Goal: Task Accomplishment & Management: Use online tool/utility

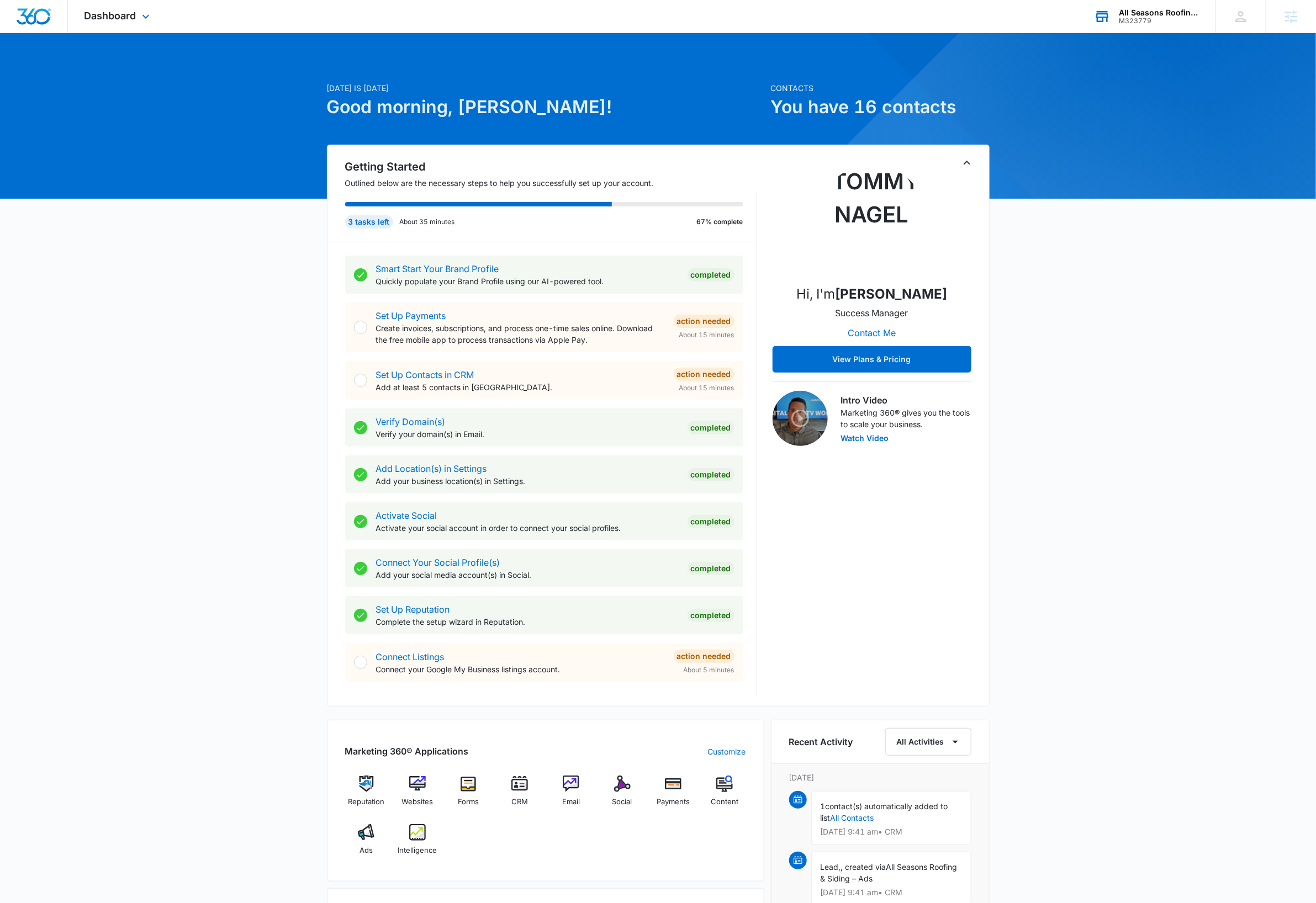
drag, startPoint x: 1157, startPoint y: 14, endPoint x: 1147, endPoint y: 29, distance: 18.0
click at [1157, 14] on div "All Seasons Roofing & Siding" at bounding box center [1159, 12] width 81 height 9
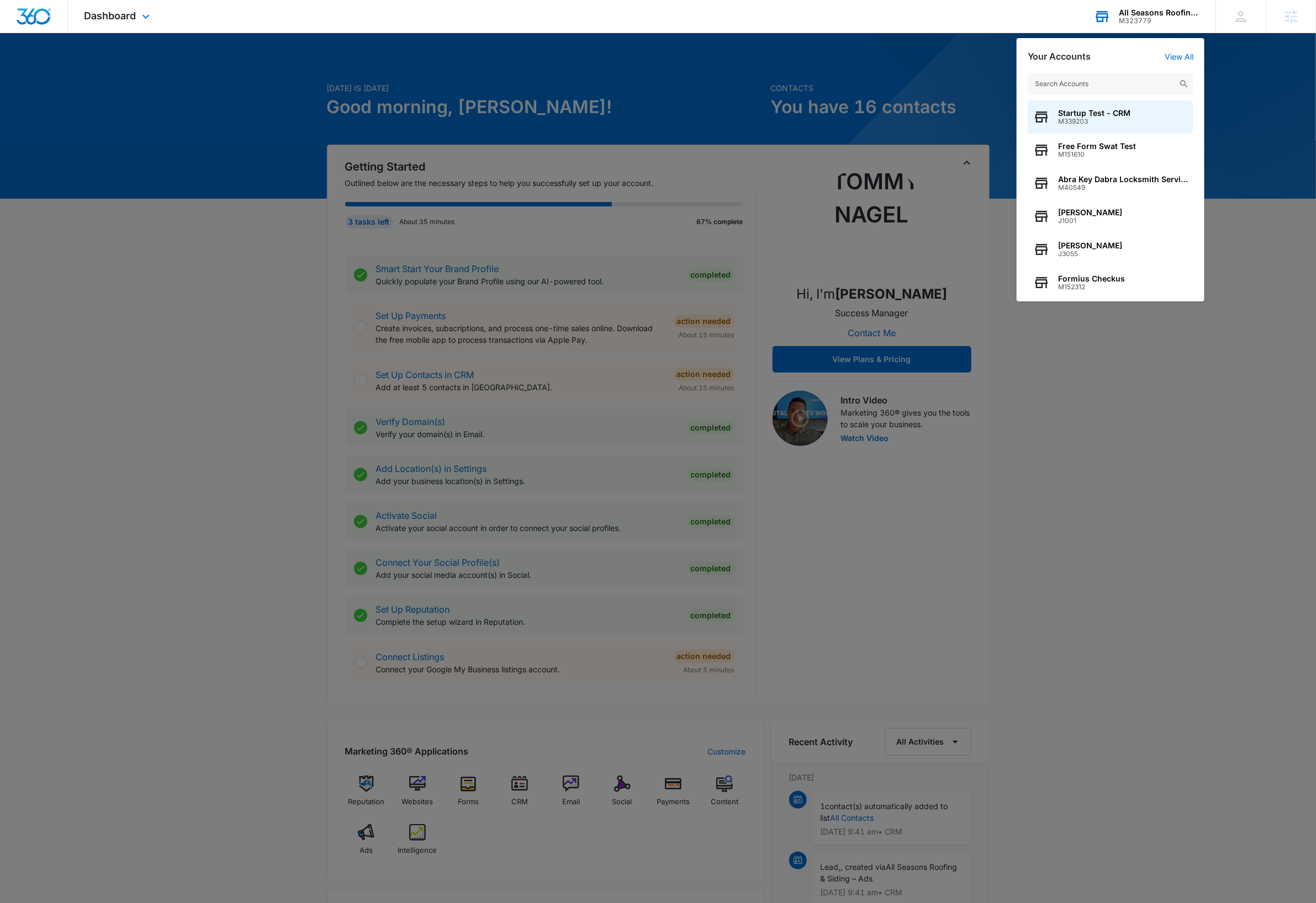
click at [1103, 82] on input "text" at bounding box center [1111, 84] width 166 height 22
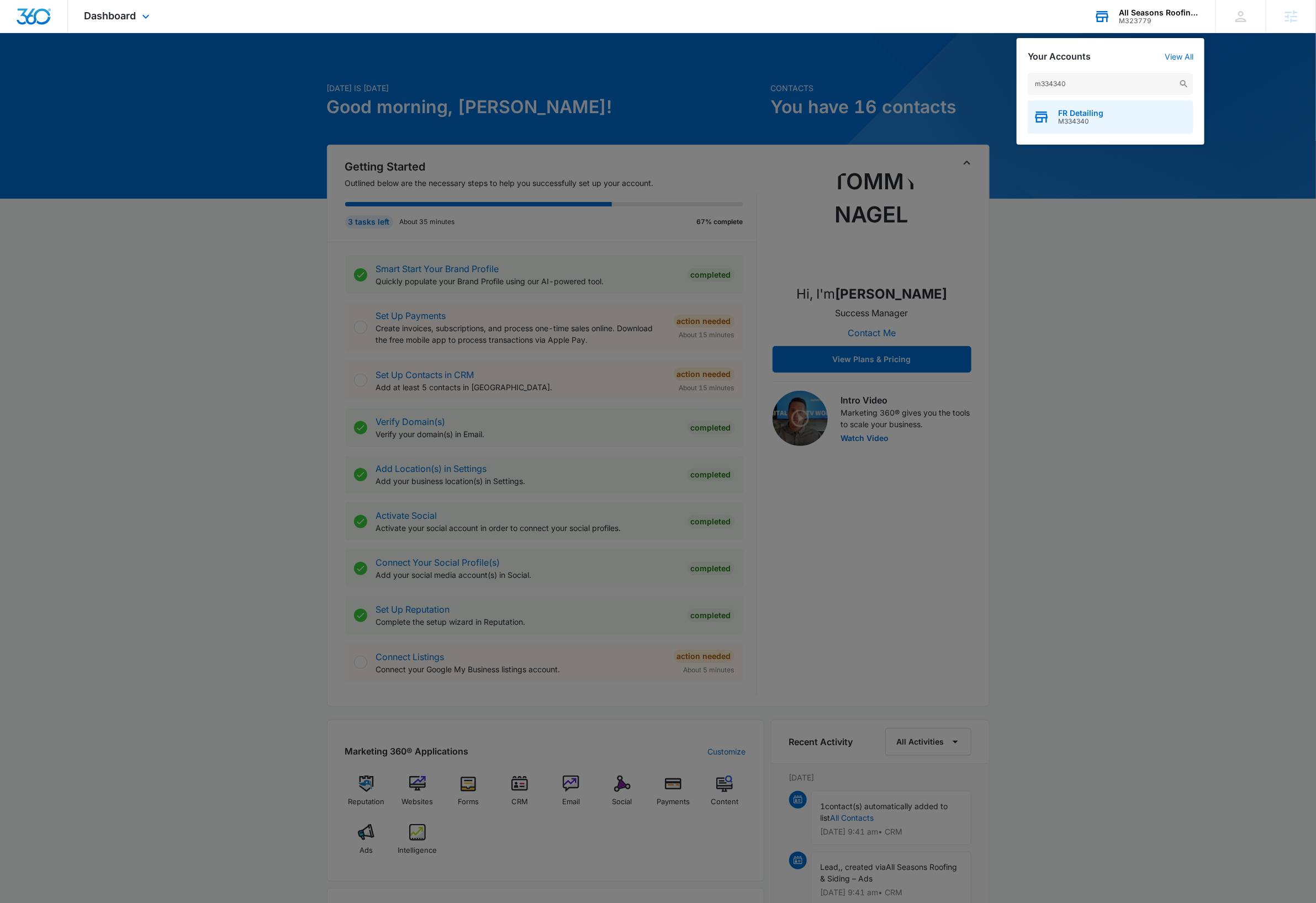
type input "m334340"
click at [1091, 122] on span "M334340" at bounding box center [1081, 121] width 46 height 7
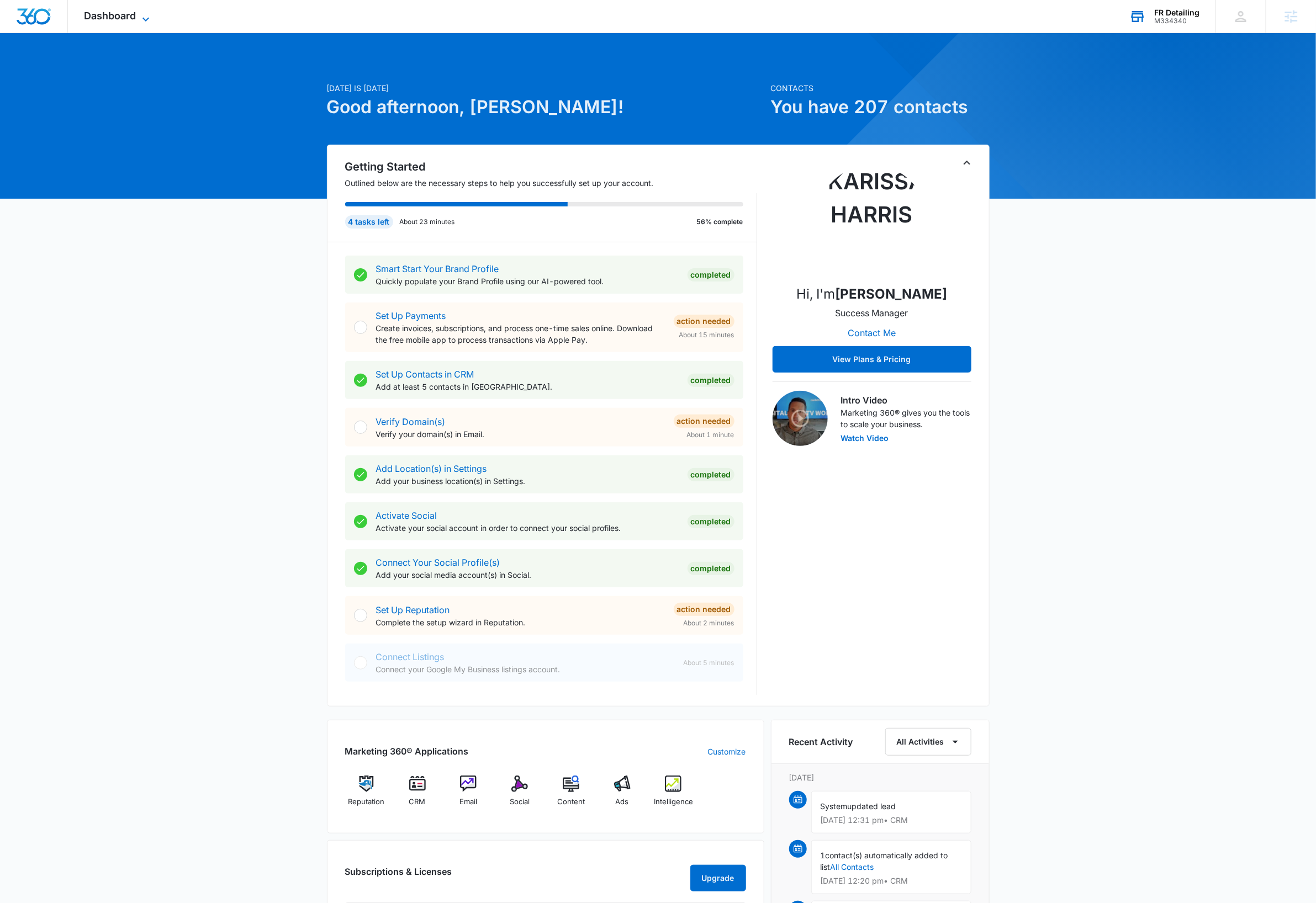
click at [142, 19] on icon at bounding box center [146, 19] width 13 height 13
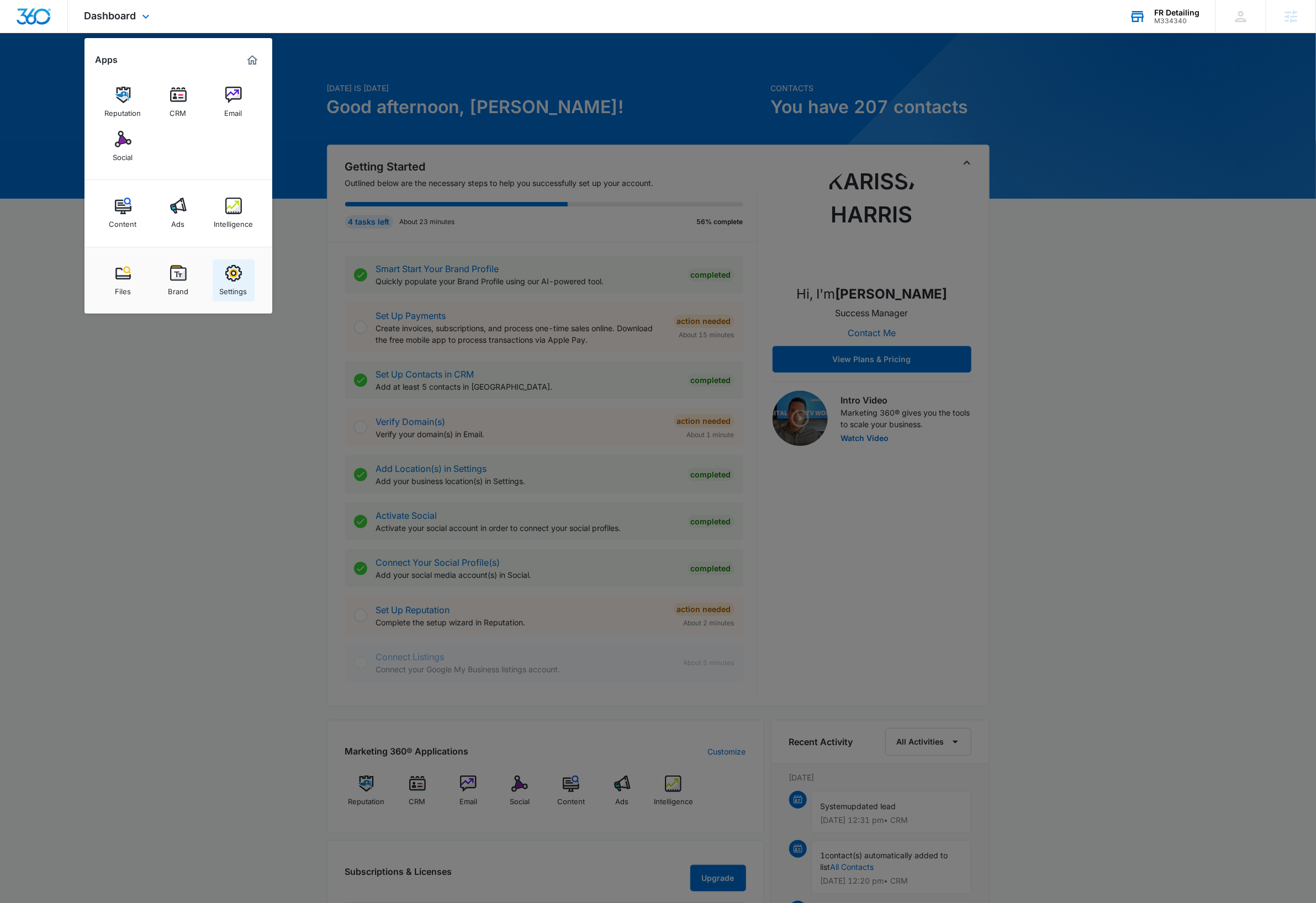
click at [233, 279] on img at bounding box center [233, 273] width 16 height 16
select select "44"
select select "US"
select select "America/New_York"
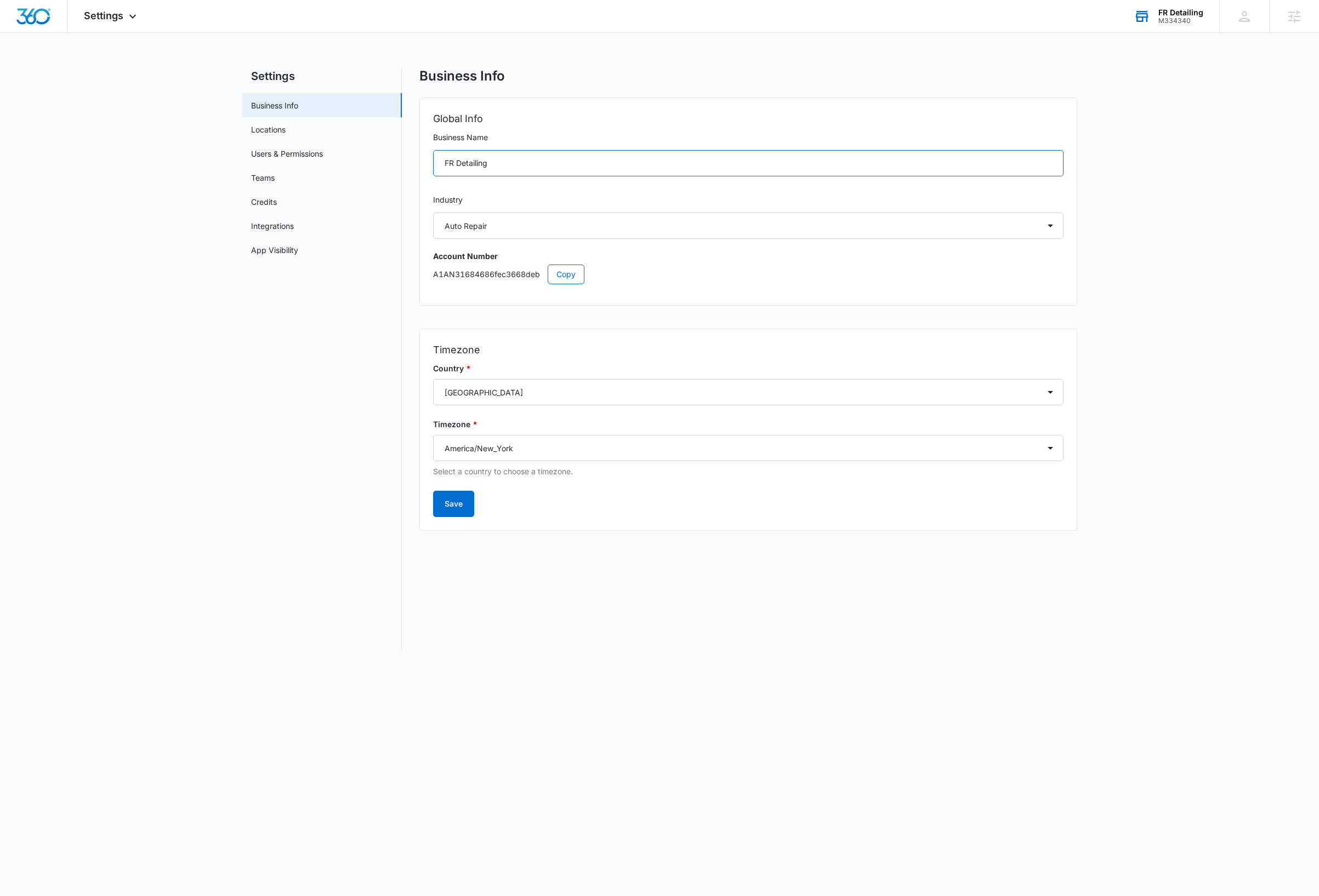
click at [497, 166] on input "FR Detailing" at bounding box center [748, 163] width 630 height 26
click at [570, 276] on span "Copy" at bounding box center [566, 275] width 19 height 12
click at [42, 17] on img "Dashboard" at bounding box center [34, 16] width 35 height 16
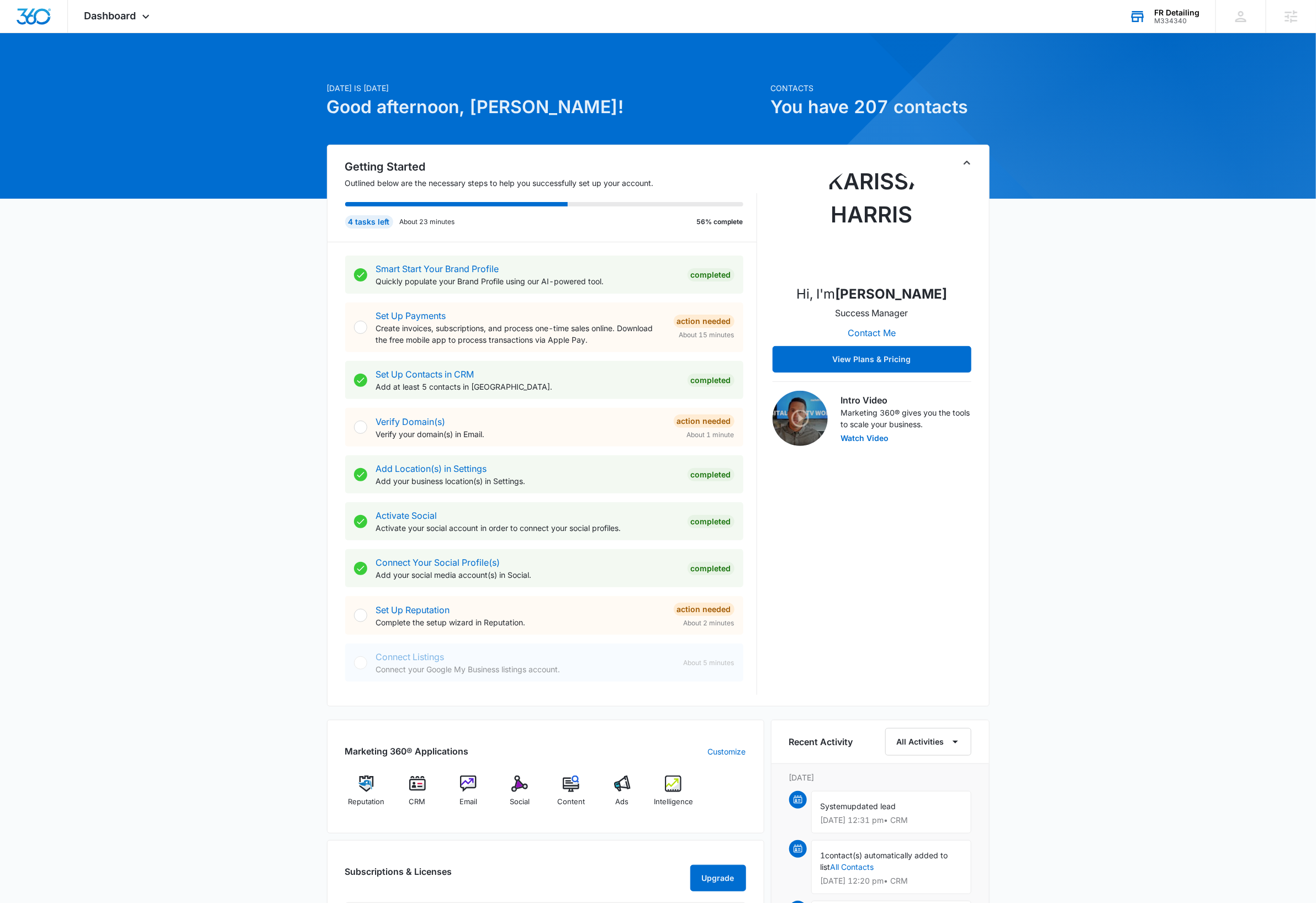
click at [1185, 16] on div "FR Detailing" at bounding box center [1177, 12] width 46 height 9
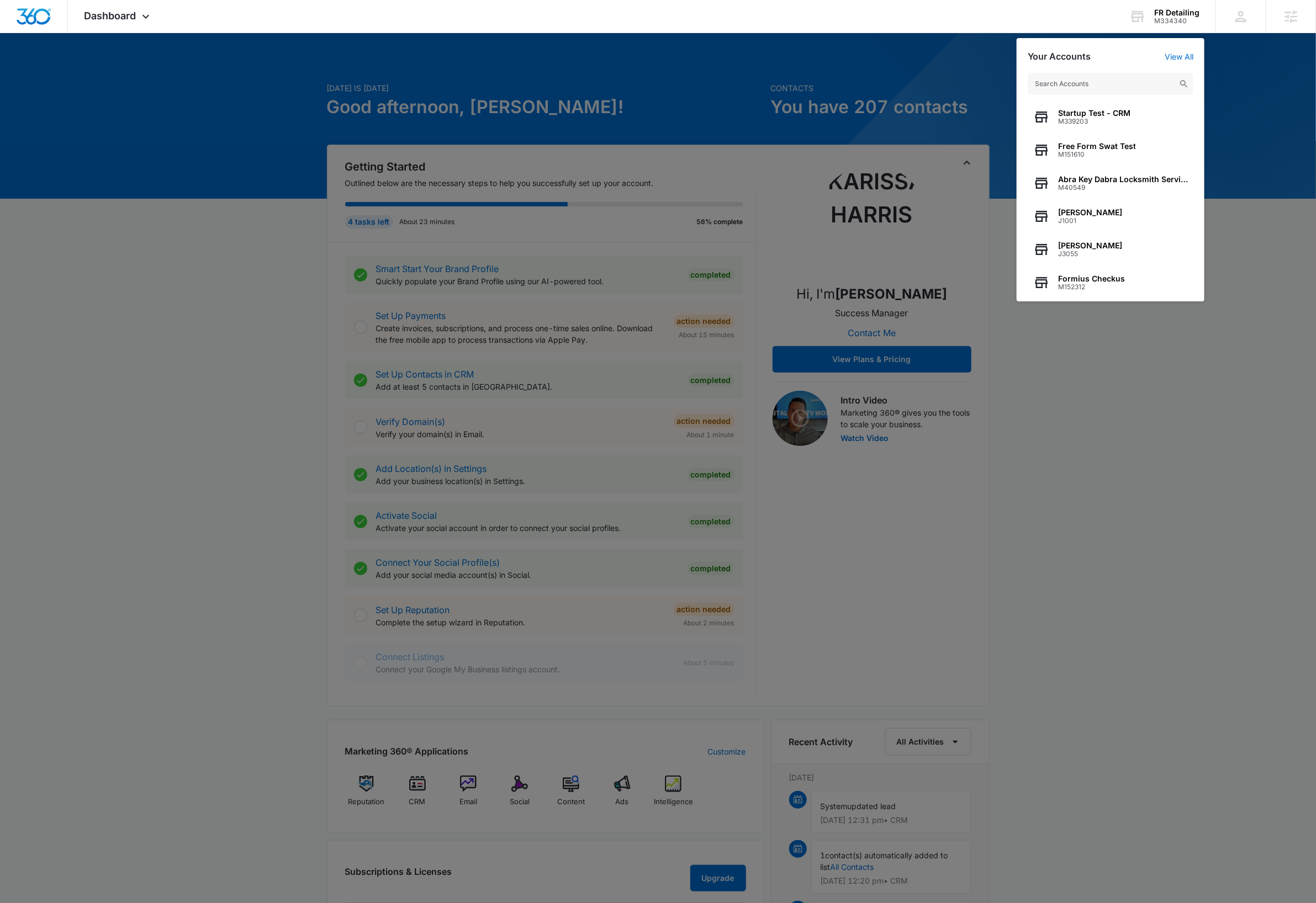
click at [1118, 81] on input "text" at bounding box center [1111, 84] width 166 height 22
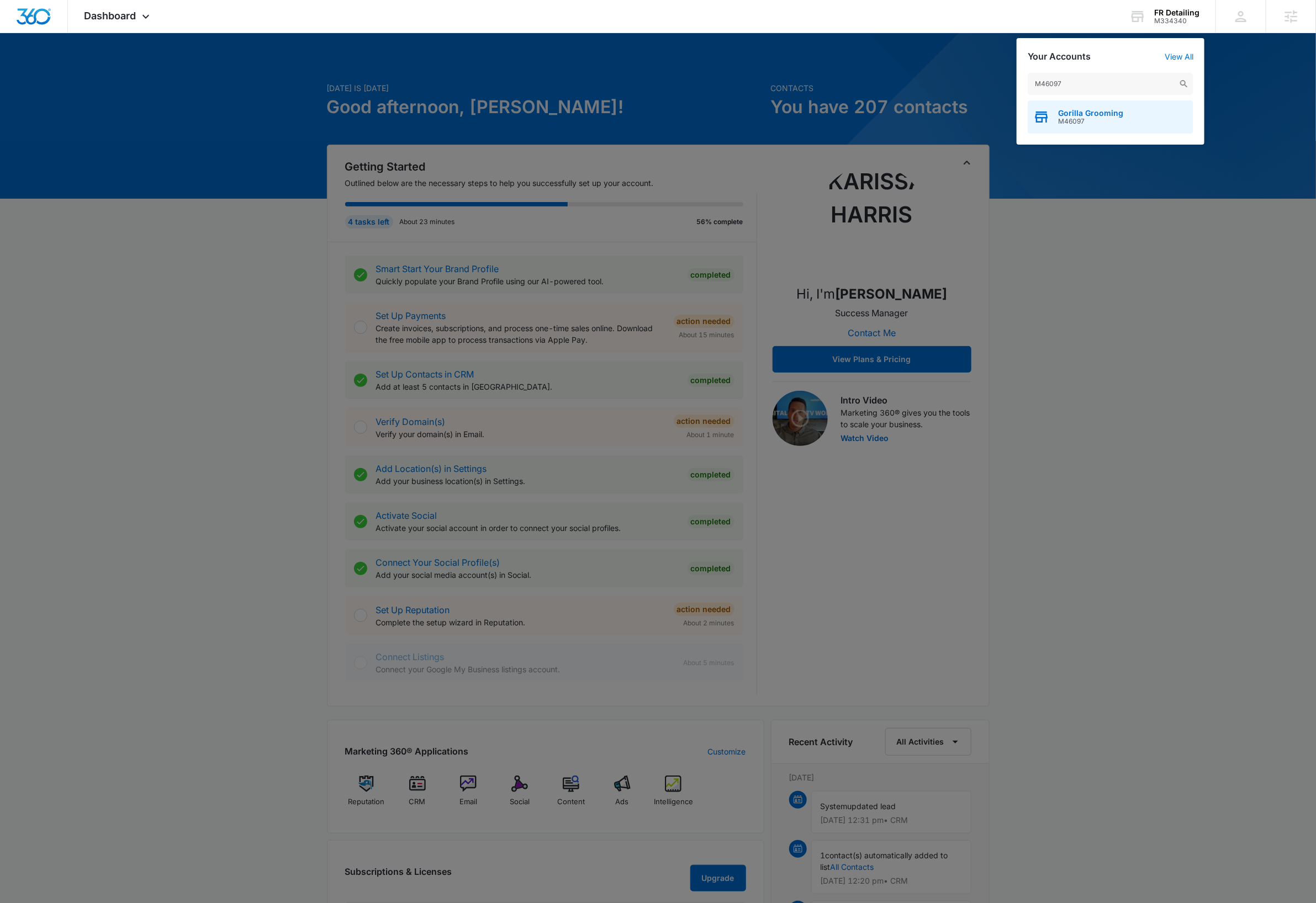
type input "M46097"
click at [1121, 118] on div "Gorilla Grooming M46097" at bounding box center [1111, 117] width 166 height 33
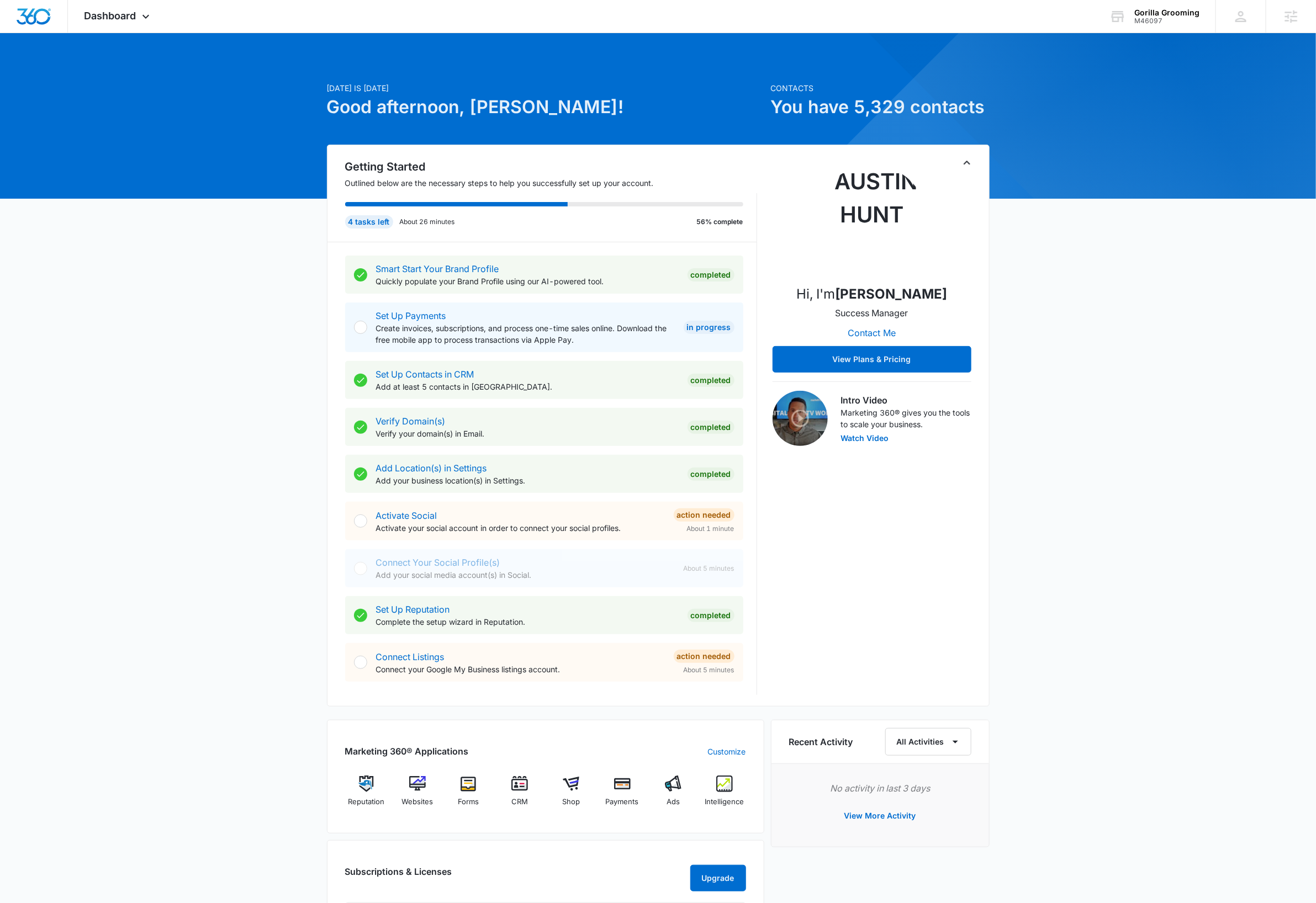
click at [1162, 316] on div "Today is Monday, October 6th Good afternoon, Dave! Contacts You have 5,329 cont…" at bounding box center [658, 619] width 1316 height 1144
click at [180, 490] on div "Today is Monday, October 6th Good afternoon, Dave! Contacts You have 5,329 cont…" at bounding box center [658, 619] width 1316 height 1144
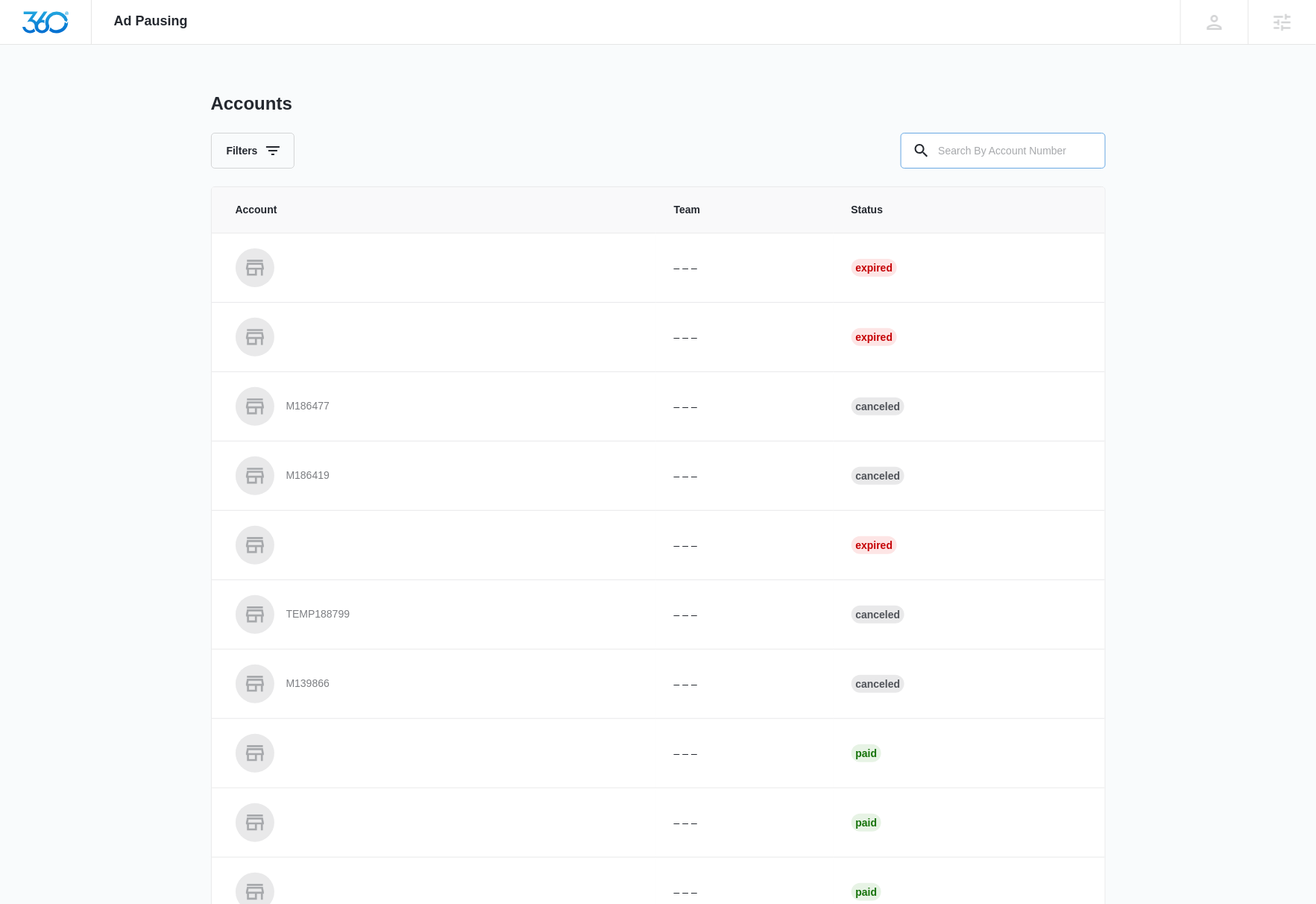
click at [1033, 153] on input "text" at bounding box center [1003, 151] width 205 height 36
paste input "M334340"
type input "M334340"
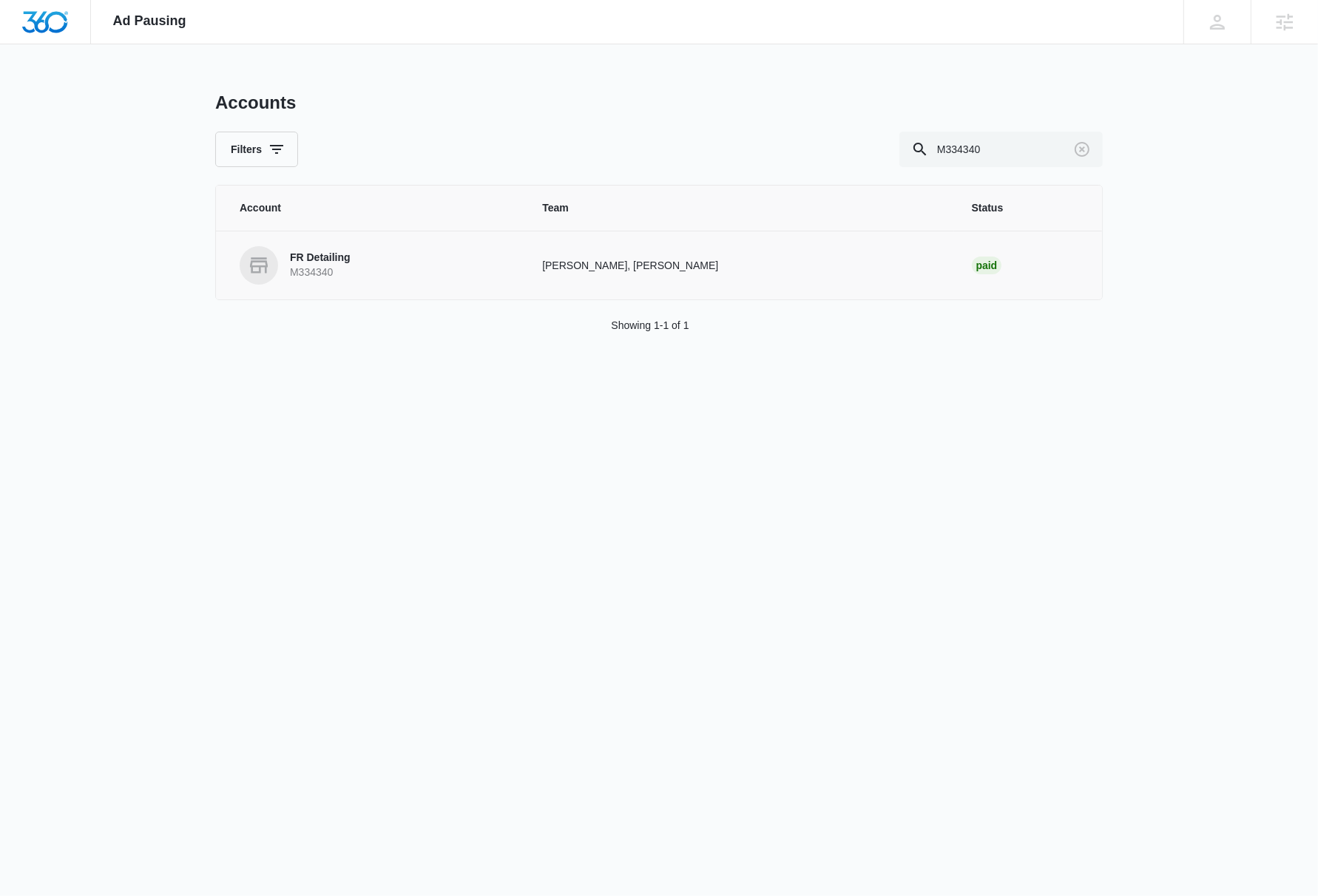
click at [341, 260] on p "FR Detailing" at bounding box center [320, 258] width 61 height 15
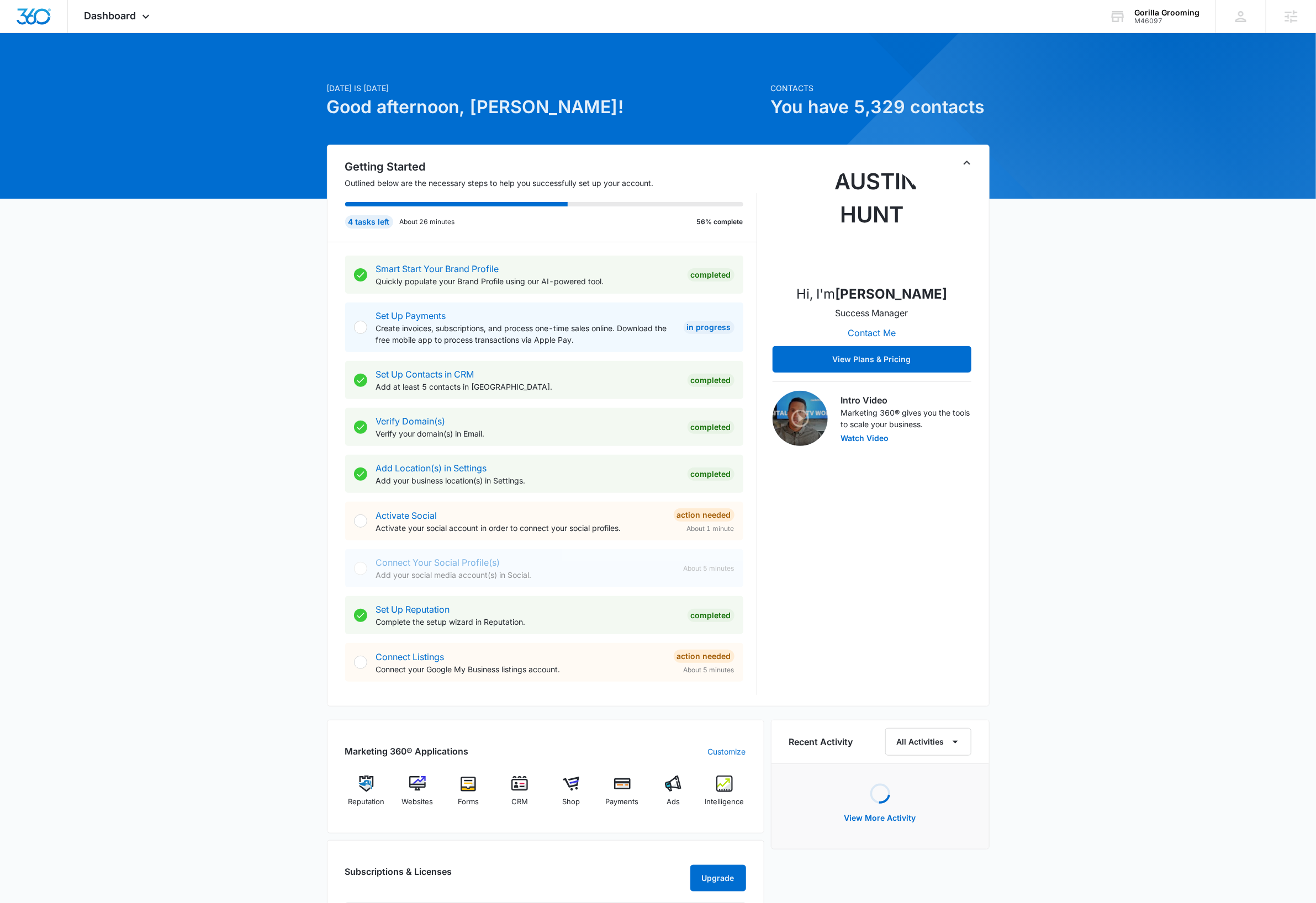
click at [1175, 498] on div "Today is Monday, October 6th Good afternoon, Dave! Contacts You have 5,329 cont…" at bounding box center [658, 619] width 1316 height 1144
click at [1178, 353] on div "Today is Monday, October 6th Good afternoon, Dave! Contacts You have 5,329 cont…" at bounding box center [658, 619] width 1316 height 1144
click at [156, 16] on div "Dashboard Apps Reputation Websites Forms CRM Email Shop Payments Ads Intelligen…" at bounding box center [118, 16] width 101 height 33
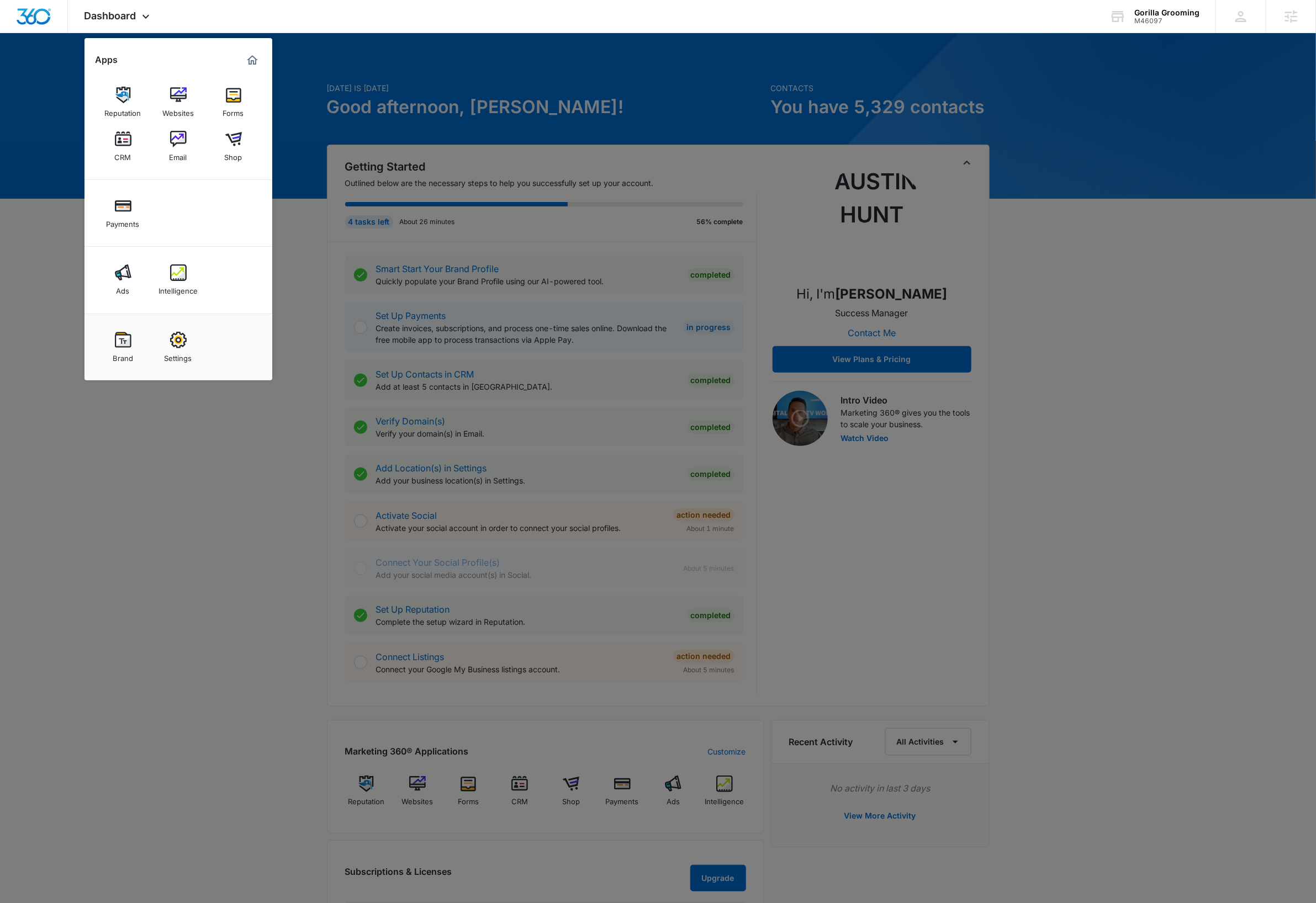
click at [180, 347] on img at bounding box center [178, 340] width 16 height 16
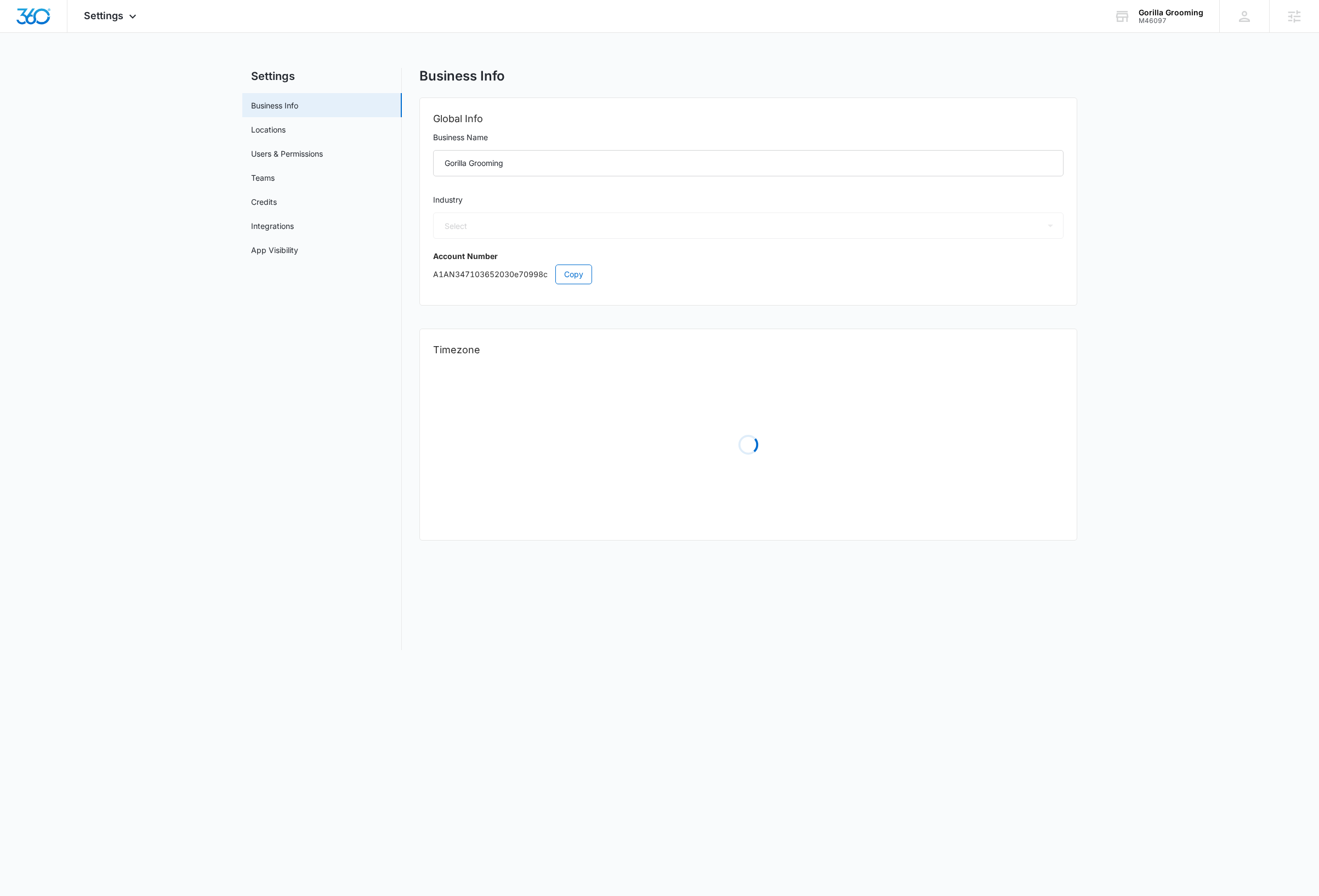
select select "23"
select select "US"
select select "America/New_York"
click at [576, 273] on span "Copy" at bounding box center [574, 275] width 19 height 12
click at [29, 17] on img "Dashboard" at bounding box center [34, 16] width 35 height 16
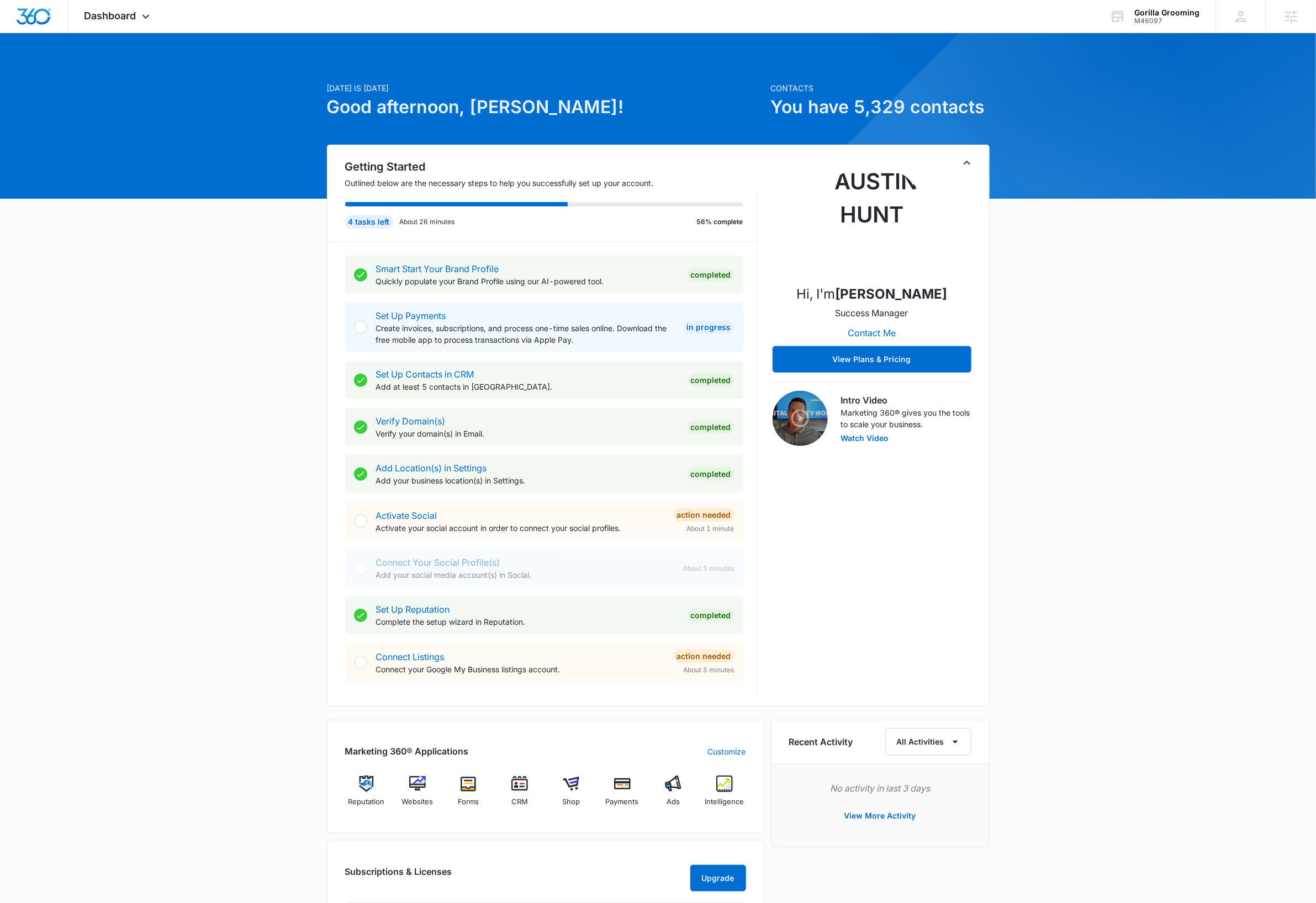
click at [1209, 426] on div "Today is Monday, October 6th Good afternoon, Dave! Contacts You have 5,329 cont…" at bounding box center [658, 619] width 1316 height 1144
click at [677, 790] on img at bounding box center [673, 784] width 16 height 16
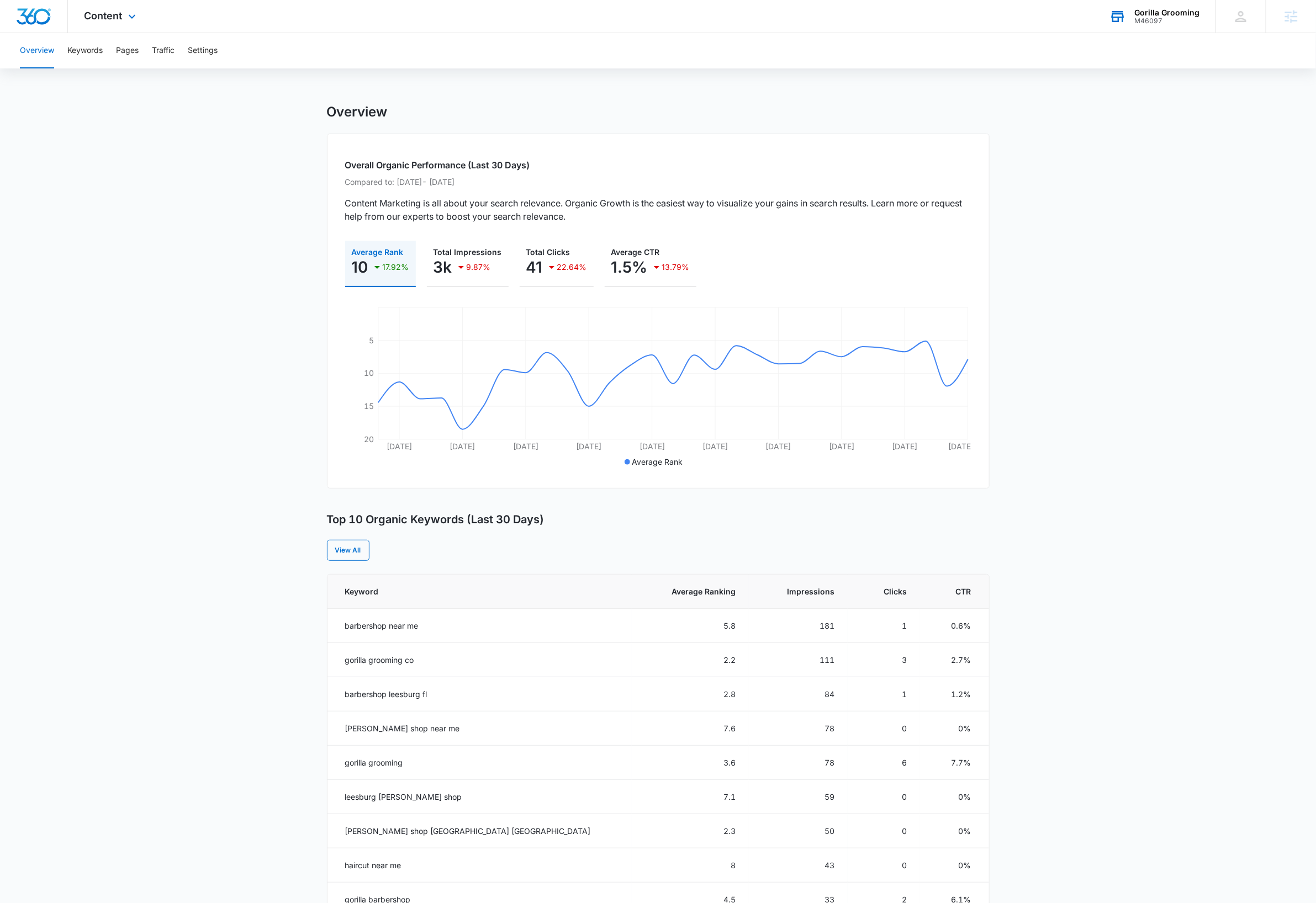
click at [1161, 19] on div "M46097" at bounding box center [1167, 20] width 65 height 7
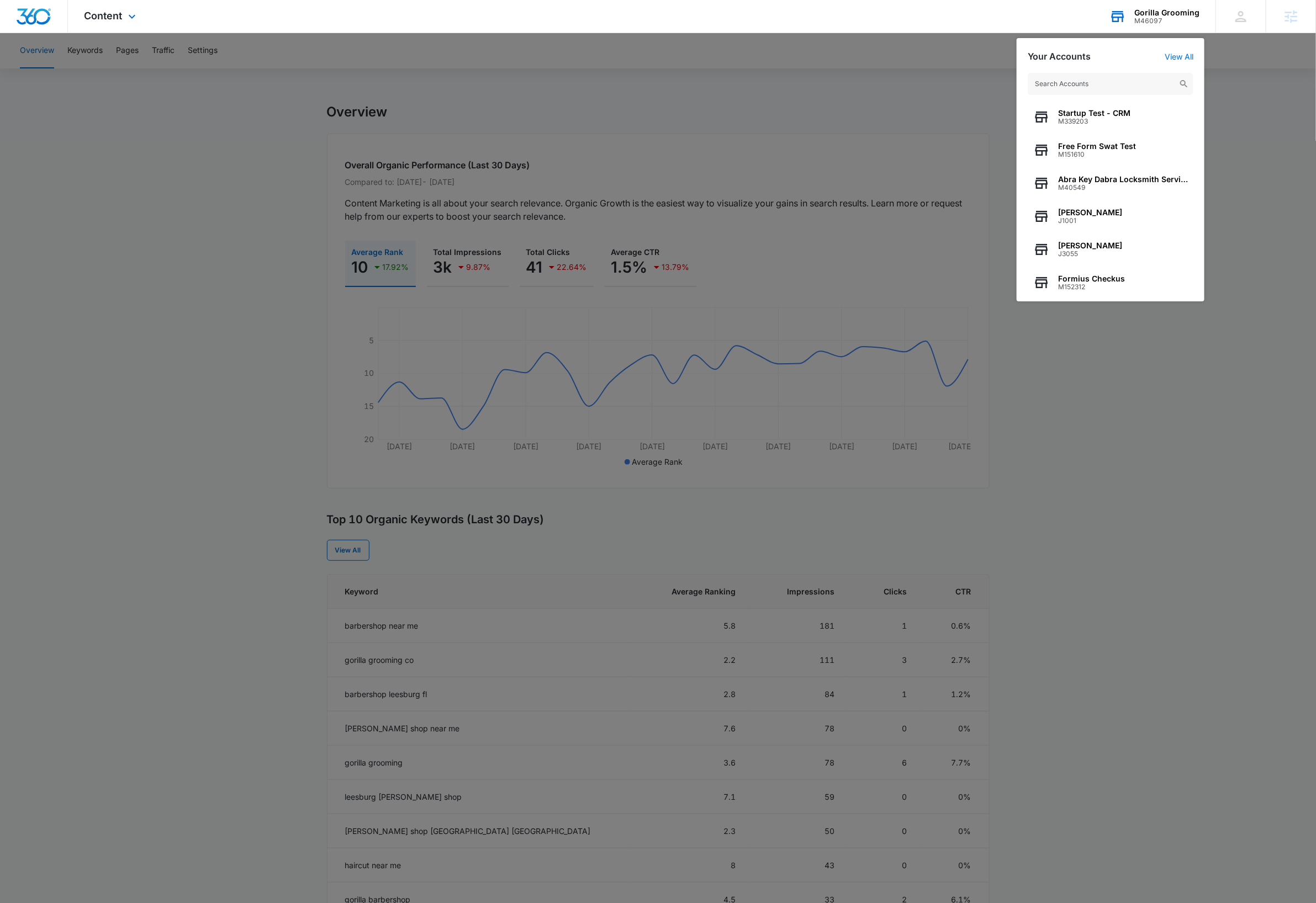
click at [1126, 82] on input "text" at bounding box center [1111, 84] width 166 height 22
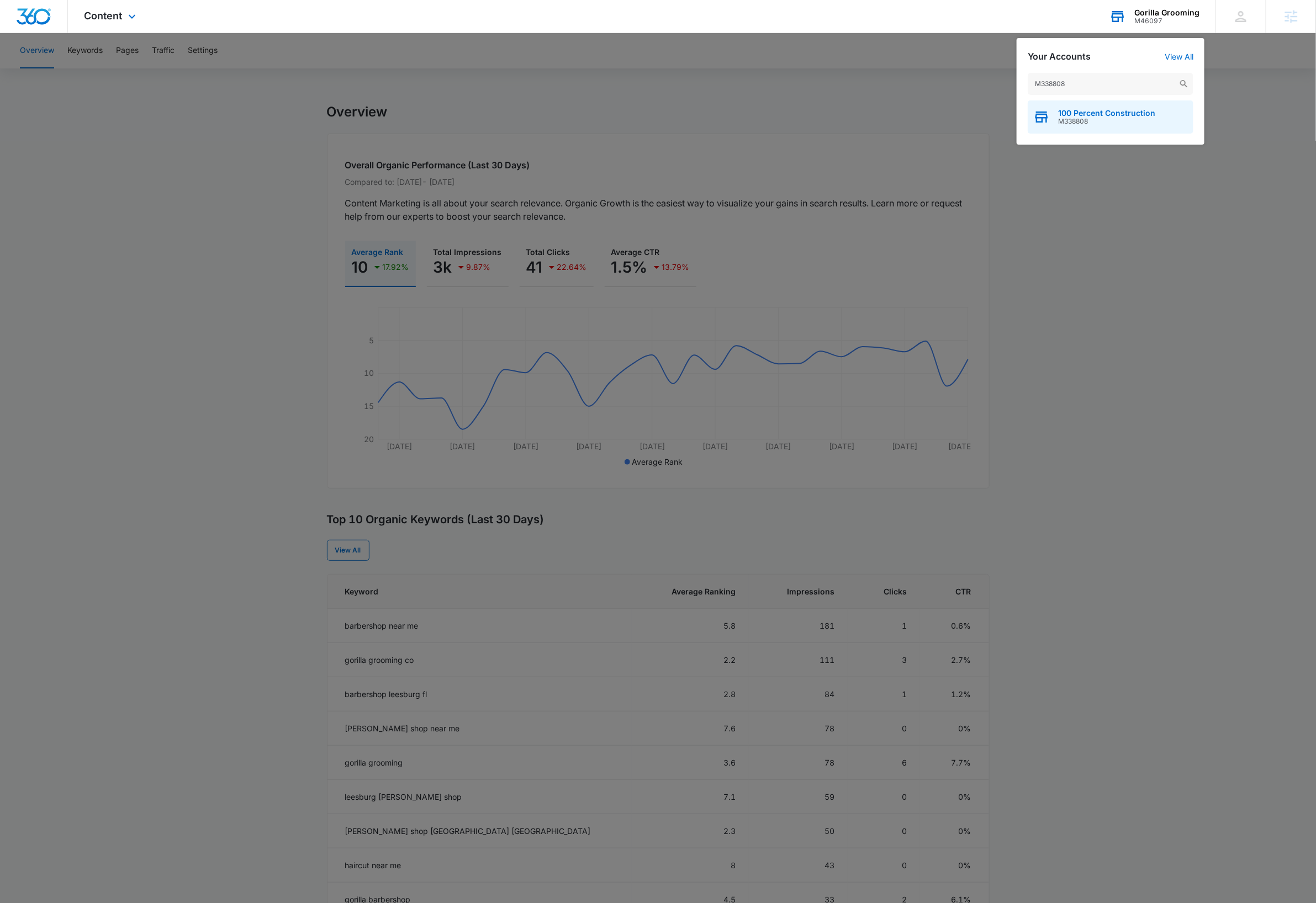
type input "M338808"
click at [1073, 104] on div "100 Percent Construction M338808" at bounding box center [1111, 117] width 166 height 33
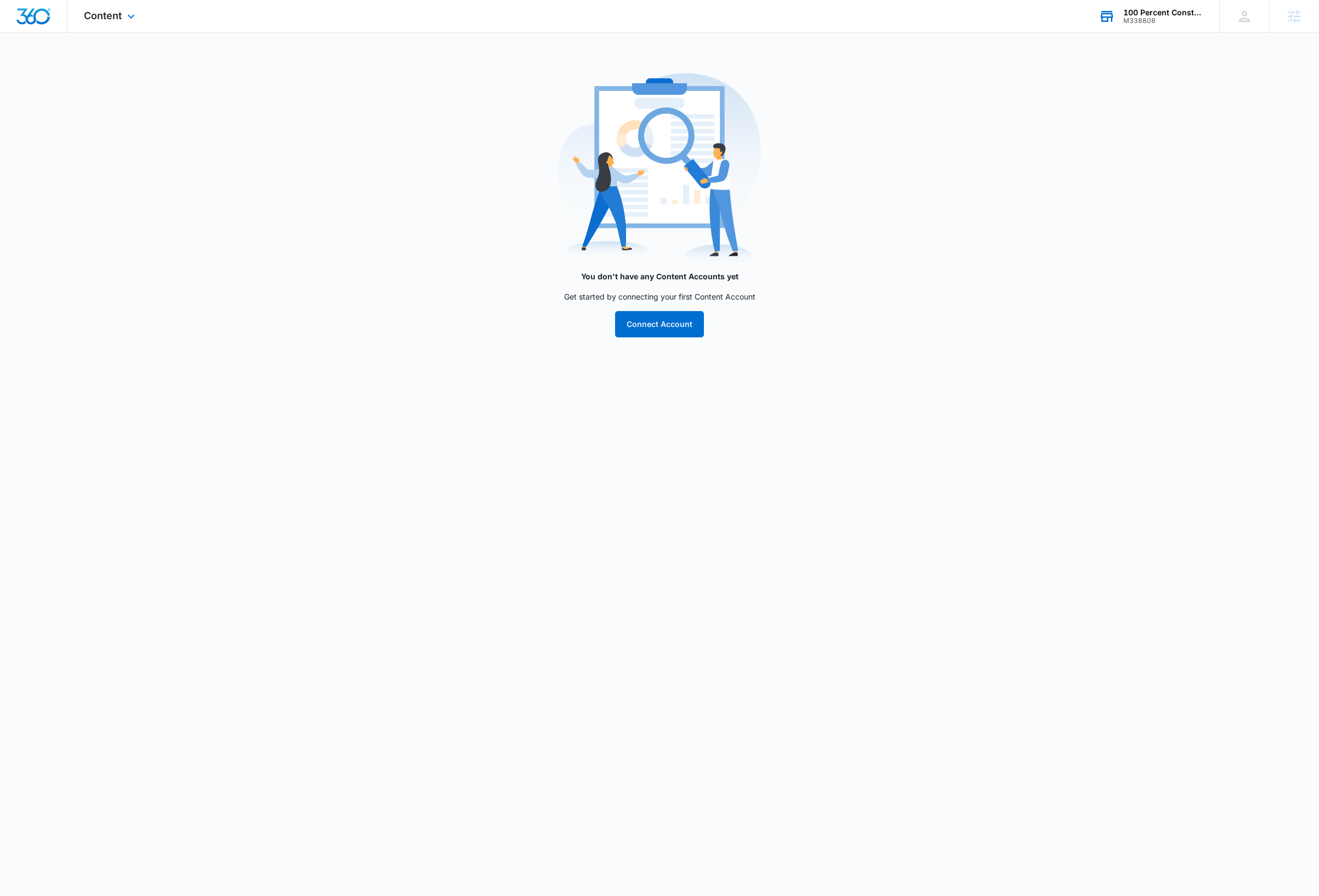
click at [17, 19] on img "Dashboard" at bounding box center [34, 16] width 35 height 16
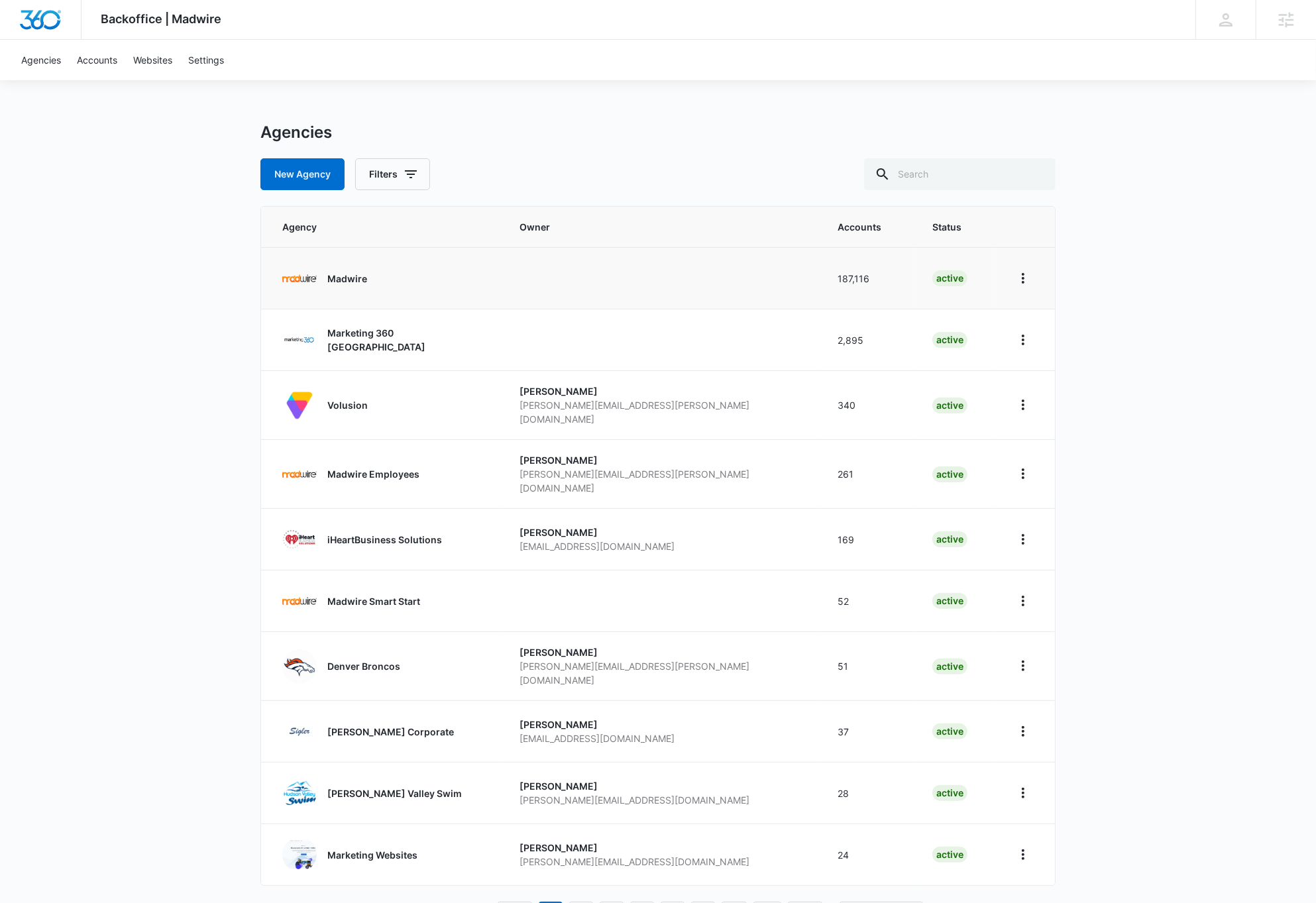
click at [345, 277] on p "Madwire" at bounding box center [347, 278] width 40 height 14
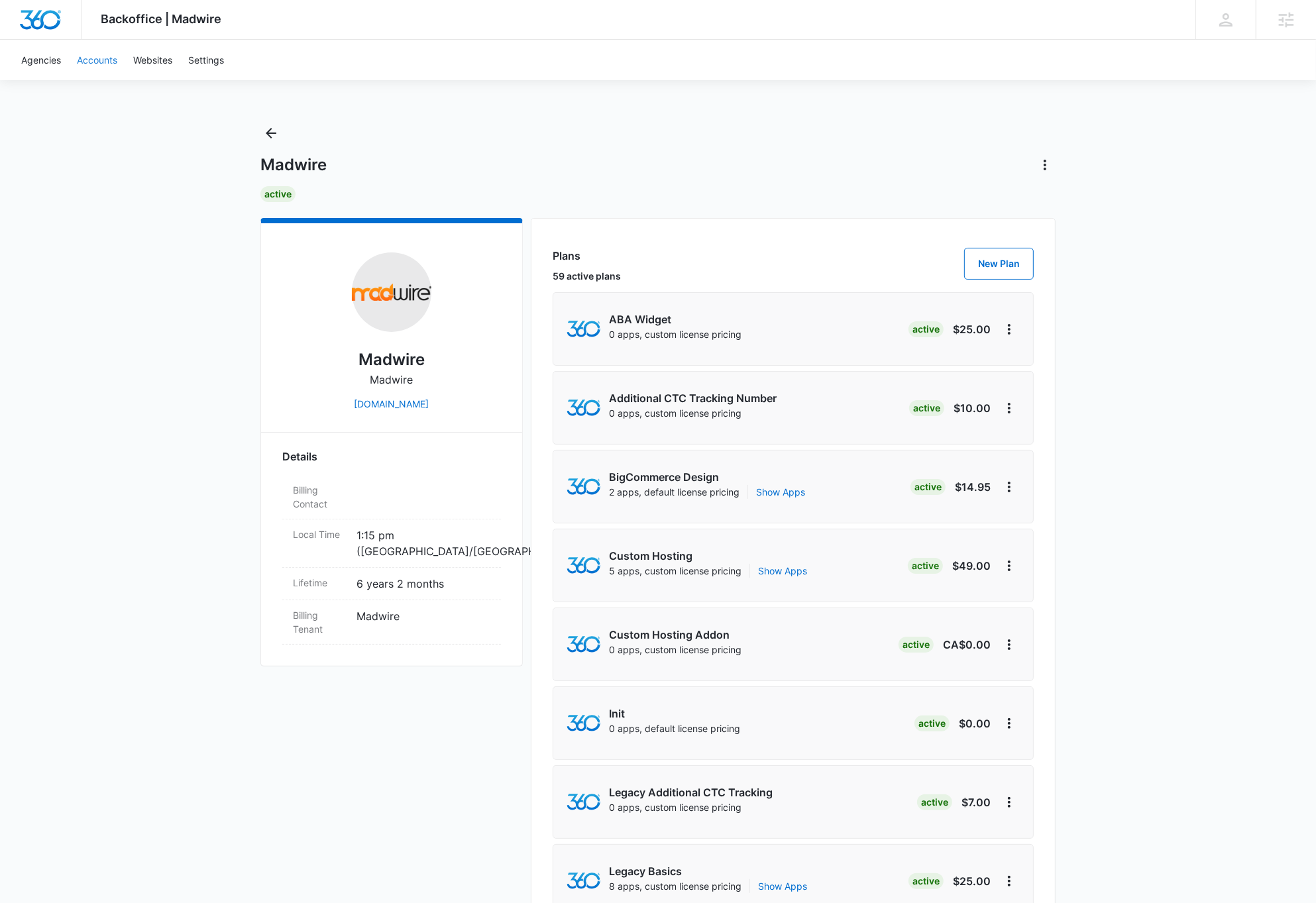
click at [91, 62] on link "Accounts" at bounding box center [96, 60] width 56 height 41
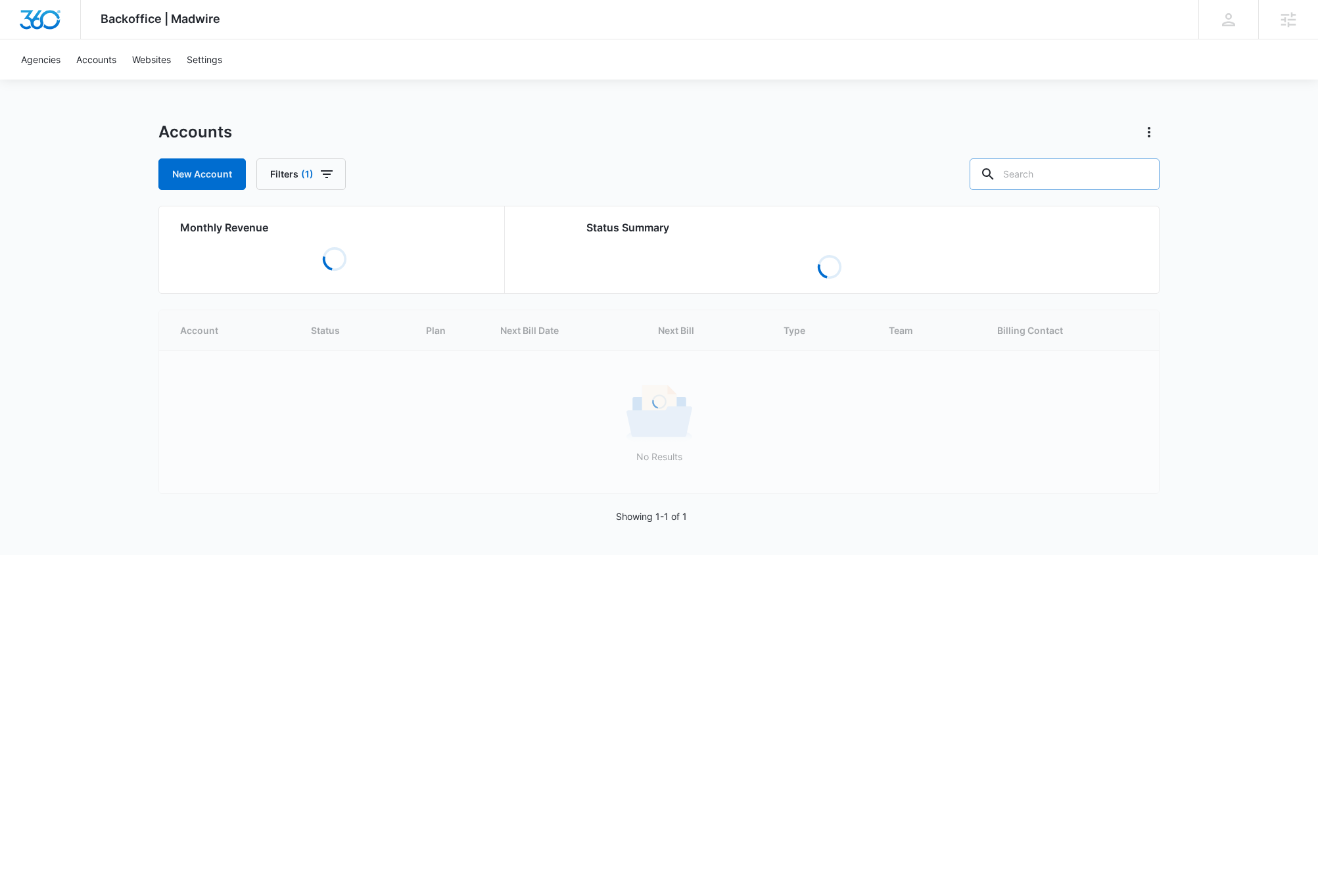
click at [1101, 176] on input "text" at bounding box center [1065, 174] width 190 height 32
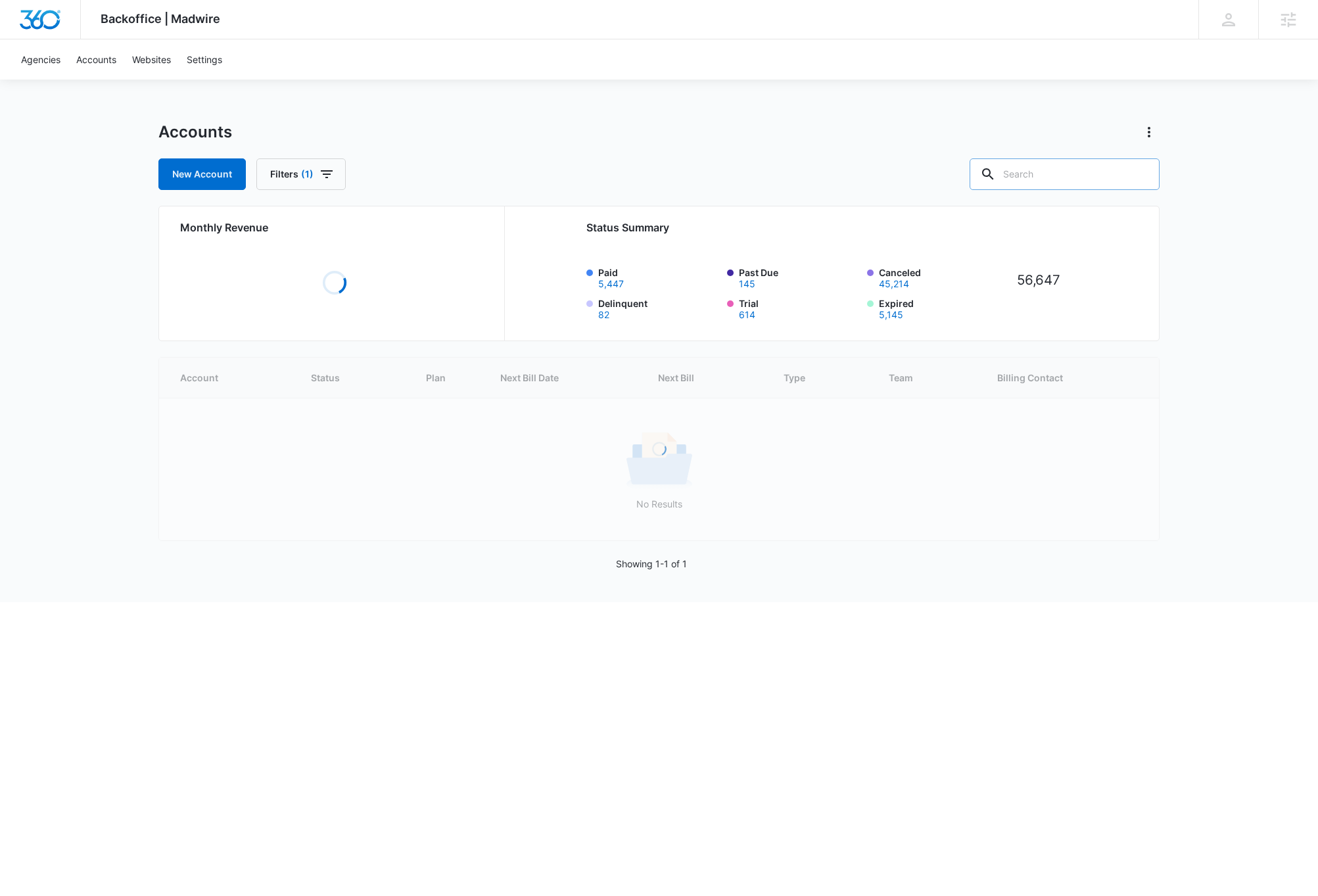
paste input "M338808"
type input "M338808"
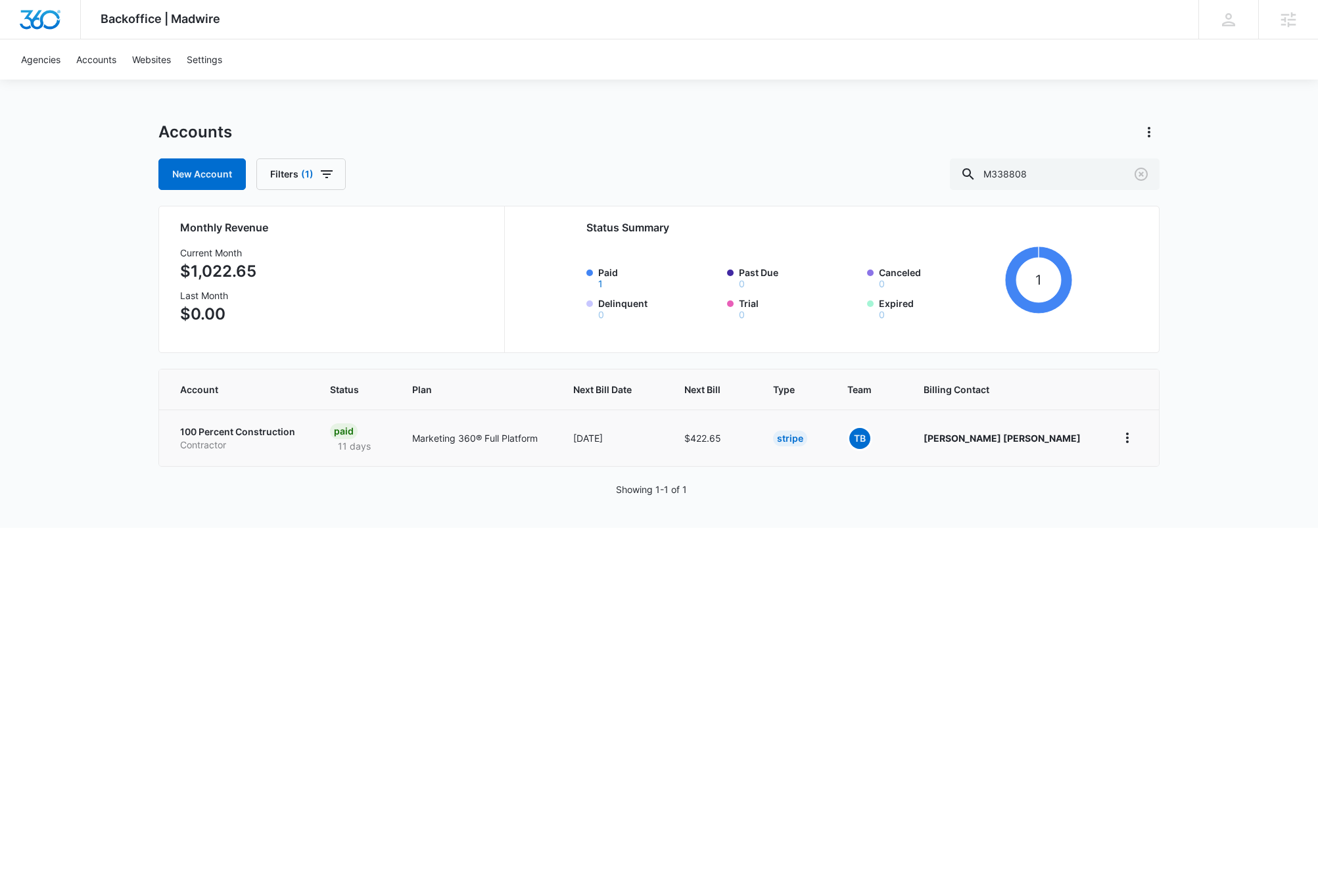
click at [255, 434] on p "100 Percent Construction" at bounding box center [239, 431] width 118 height 13
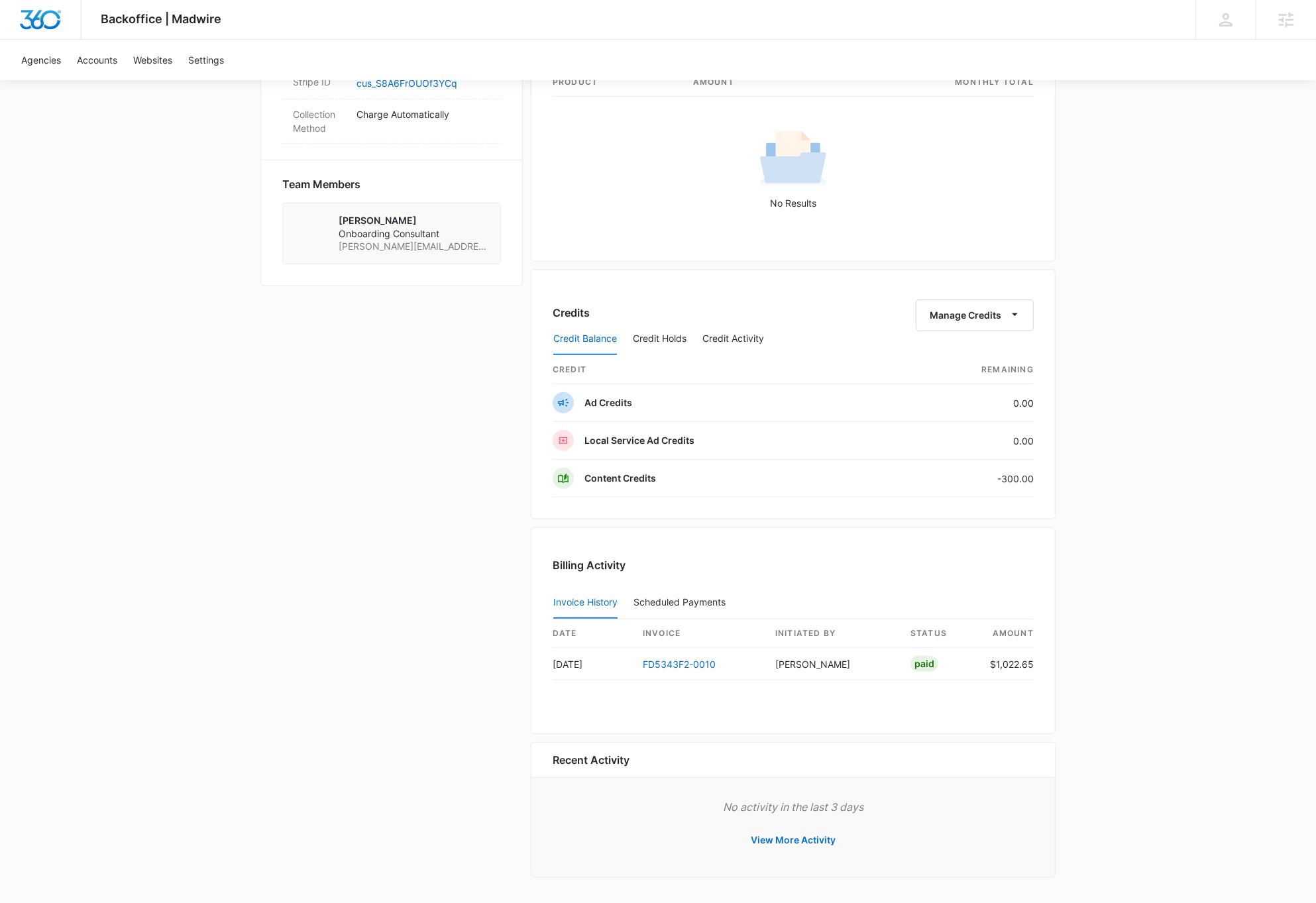
scroll to position [863, 0]
click at [798, 839] on button "View More Activity" at bounding box center [793, 839] width 111 height 32
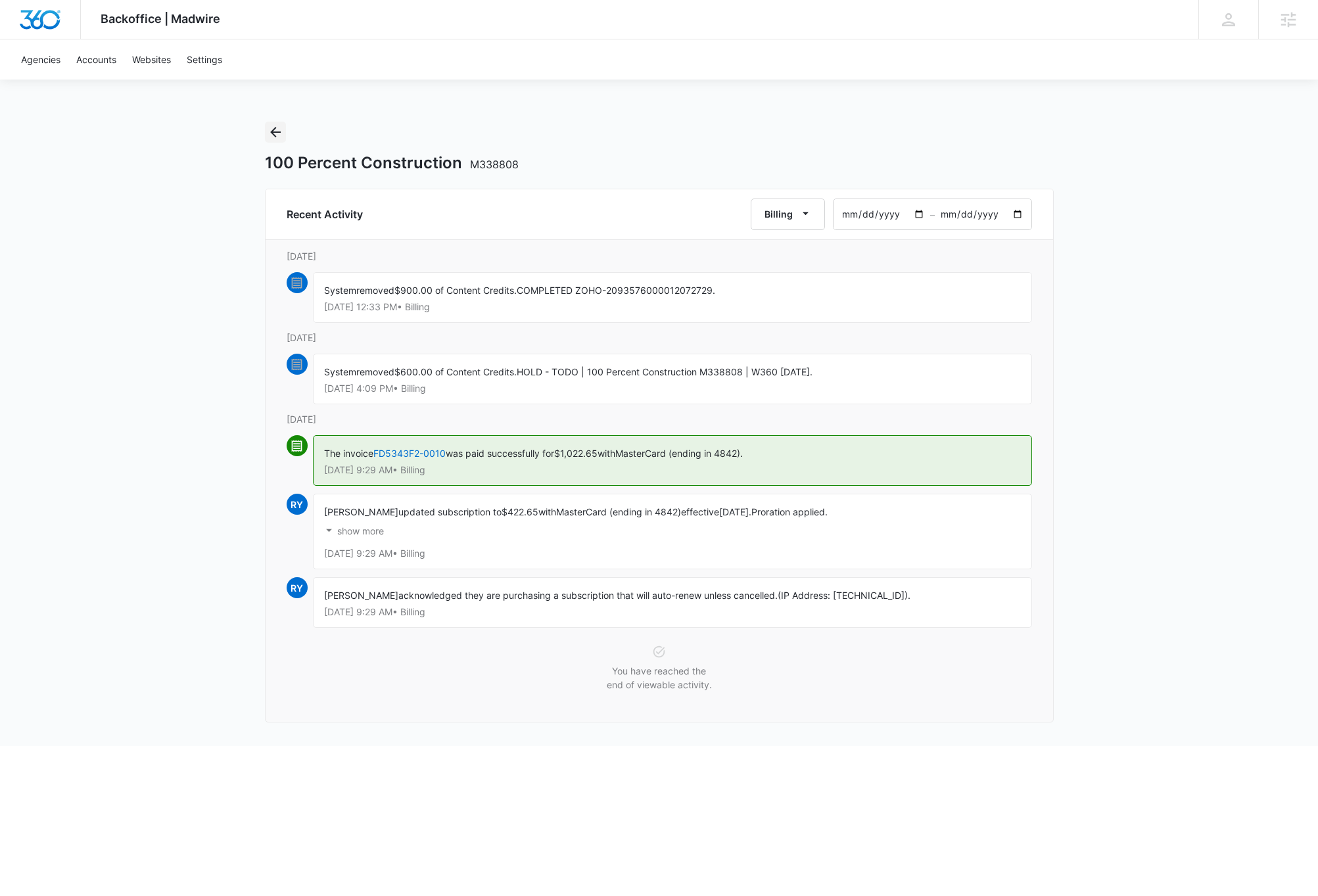
click at [274, 134] on icon "Back" at bounding box center [274, 131] width 15 height 15
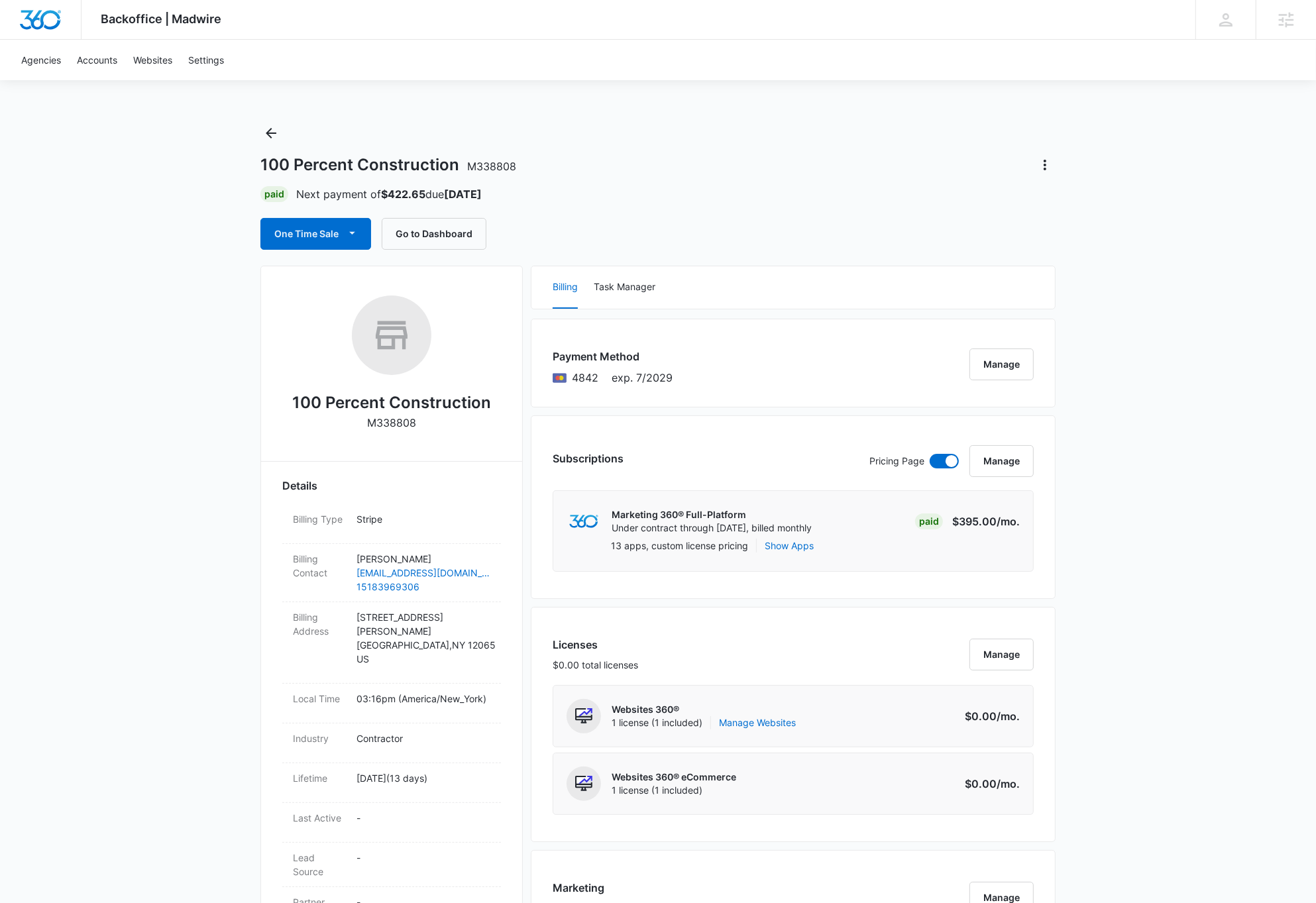
click at [93, 140] on div "Backoffice | Madwire Apps Settings DB Dave Bettger dave@madwire.com My Profile …" at bounding box center [658, 881] width 1316 height 1763
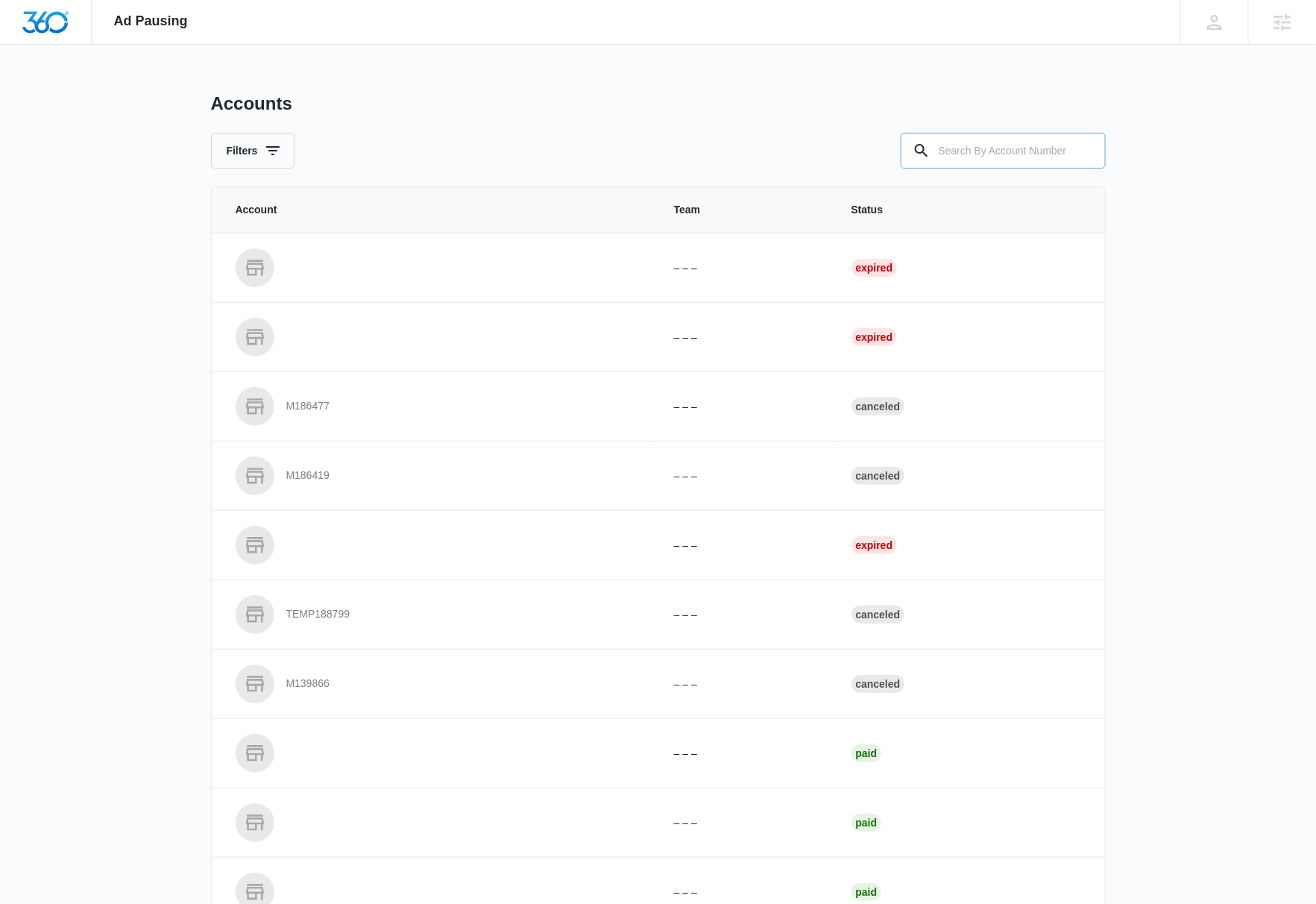
click at [1033, 152] on input "text" at bounding box center [1003, 151] width 205 height 36
paste input "M338808"
type input "M338808"
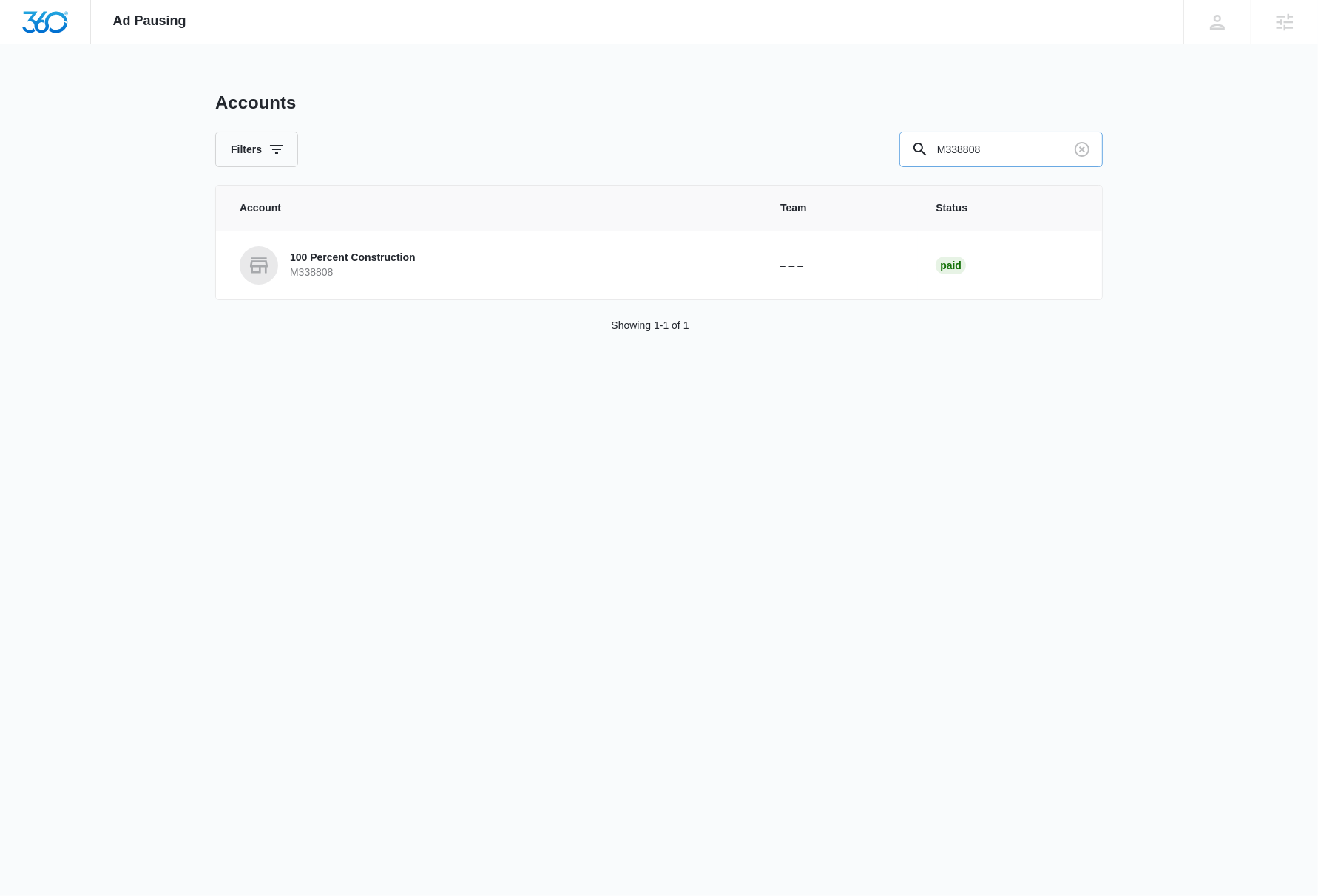
click at [1012, 145] on input "M338808" at bounding box center [1000, 149] width 203 height 36
click at [407, 259] on p "100 Percent Construction" at bounding box center [352, 258] width 126 height 15
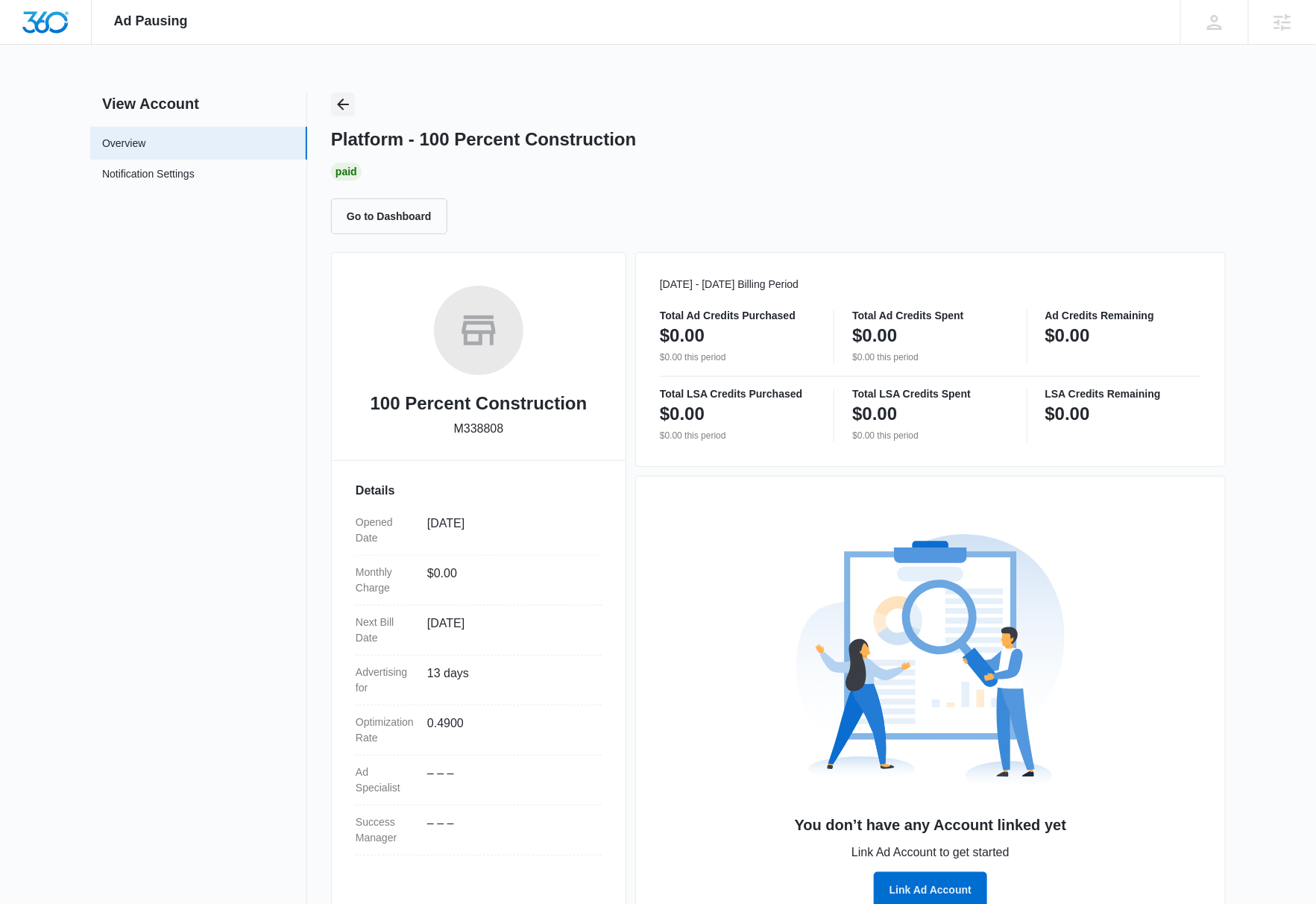
drag, startPoint x: 343, startPoint y: 105, endPoint x: 426, endPoint y: 124, distance: 85.1
click at [343, 105] on icon "Back" at bounding box center [343, 104] width 17 height 17
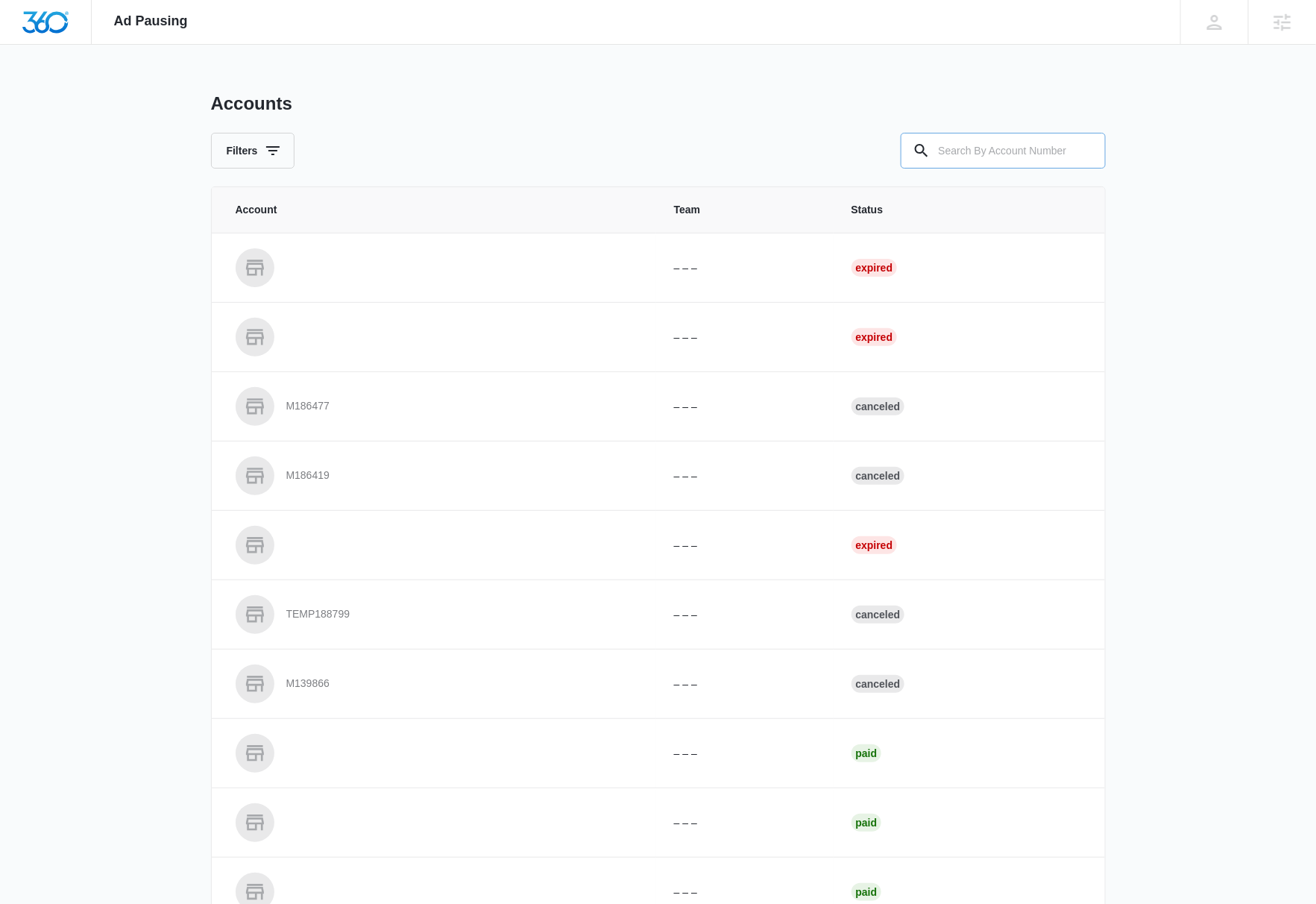
click at [960, 150] on input "text" at bounding box center [1003, 151] width 205 height 36
type input "M337472"
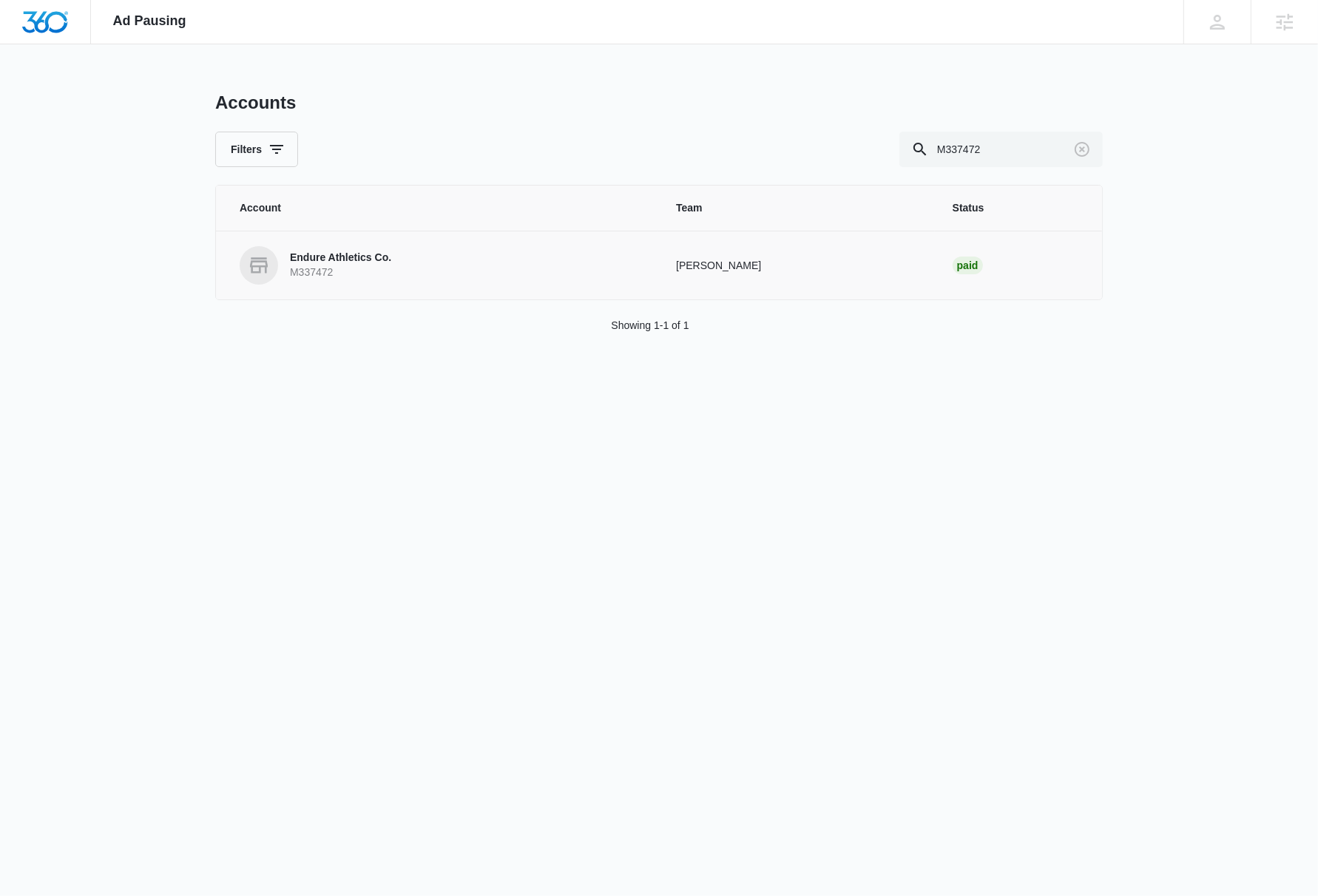
click at [356, 257] on p "Endure Athletics Co." at bounding box center [340, 258] width 101 height 15
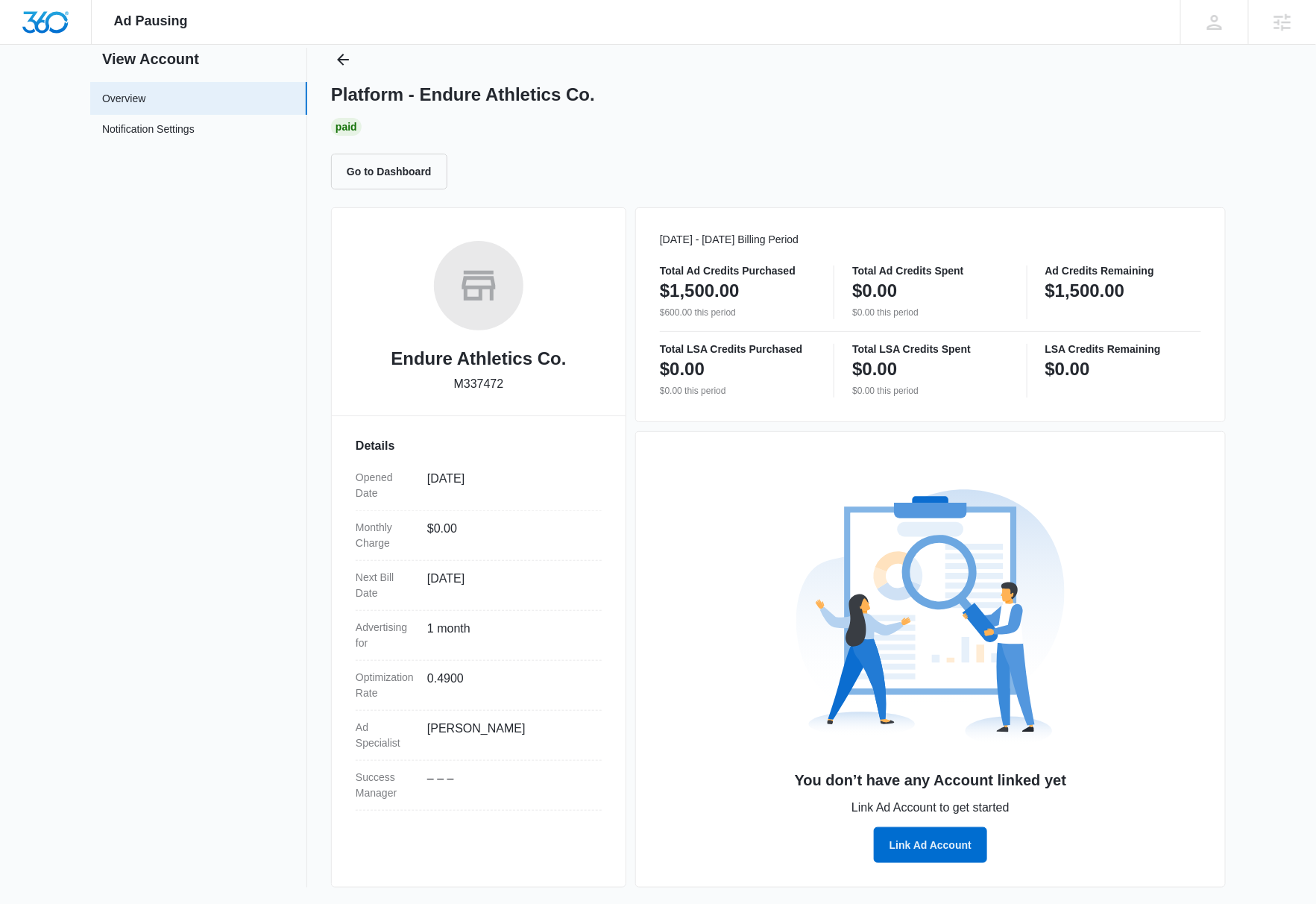
scroll to position [46, 0]
click at [344, 60] on icon "Back" at bounding box center [343, 58] width 17 height 17
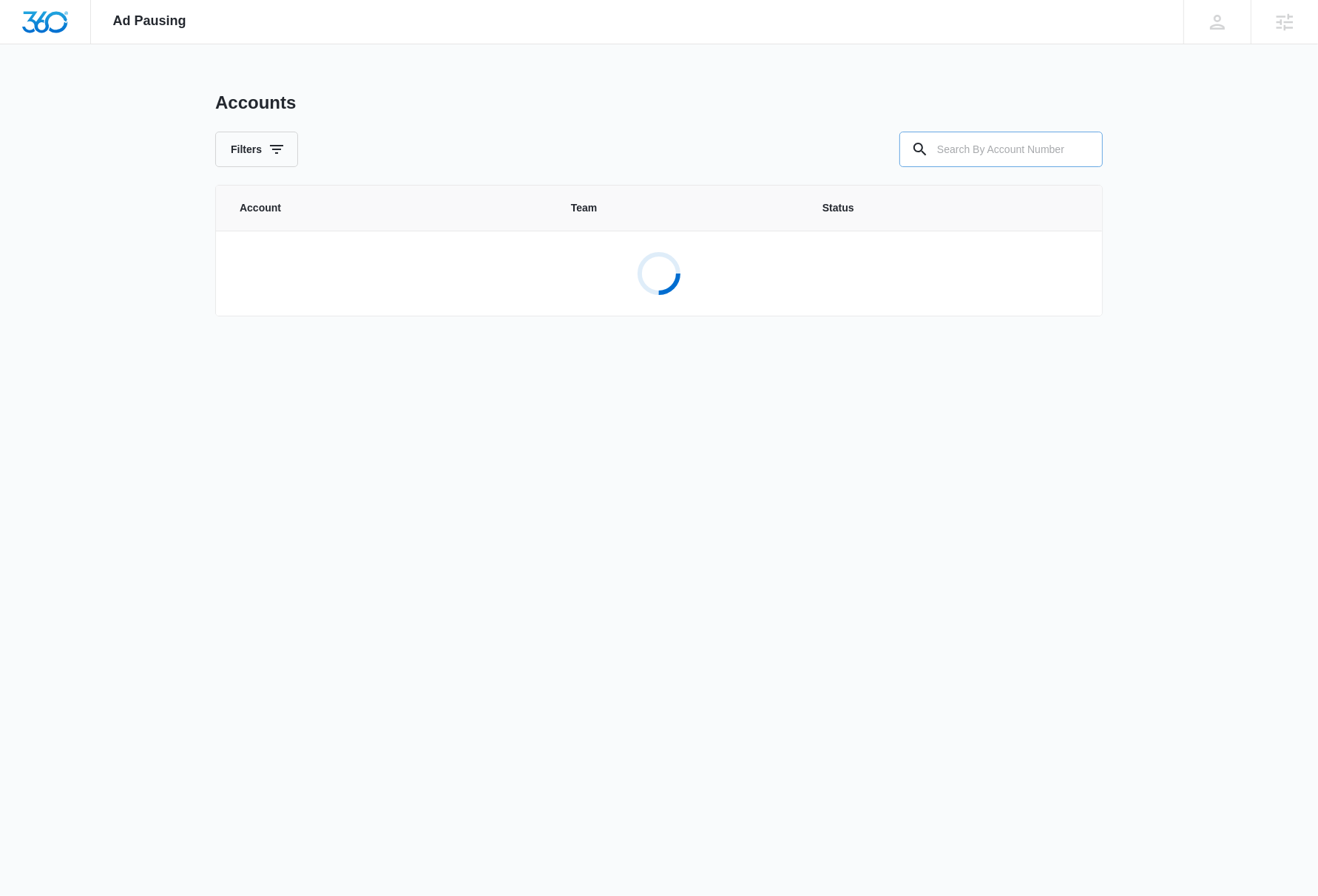
click at [1013, 154] on input "text" at bounding box center [1000, 149] width 203 height 36
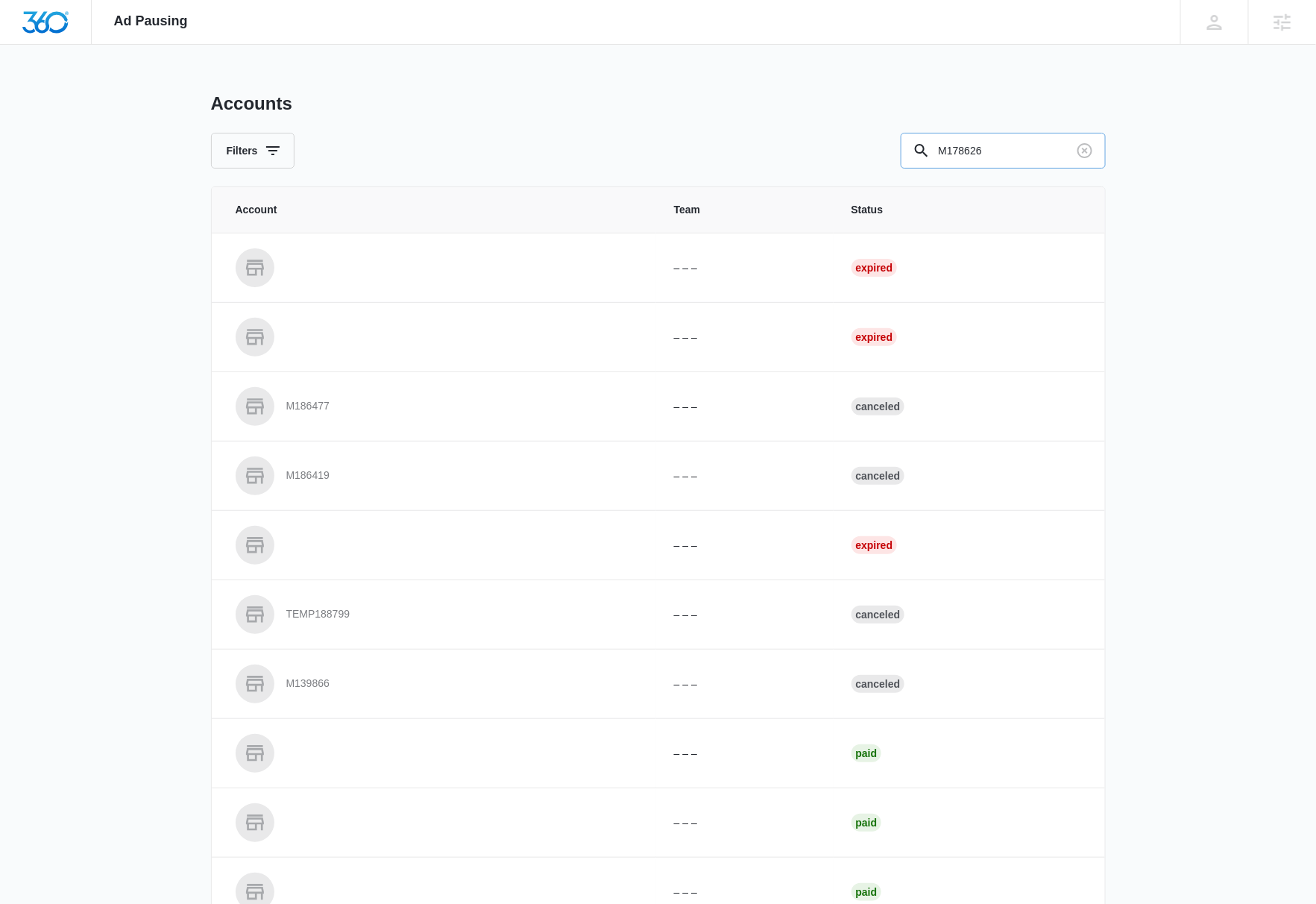
type input "M178626"
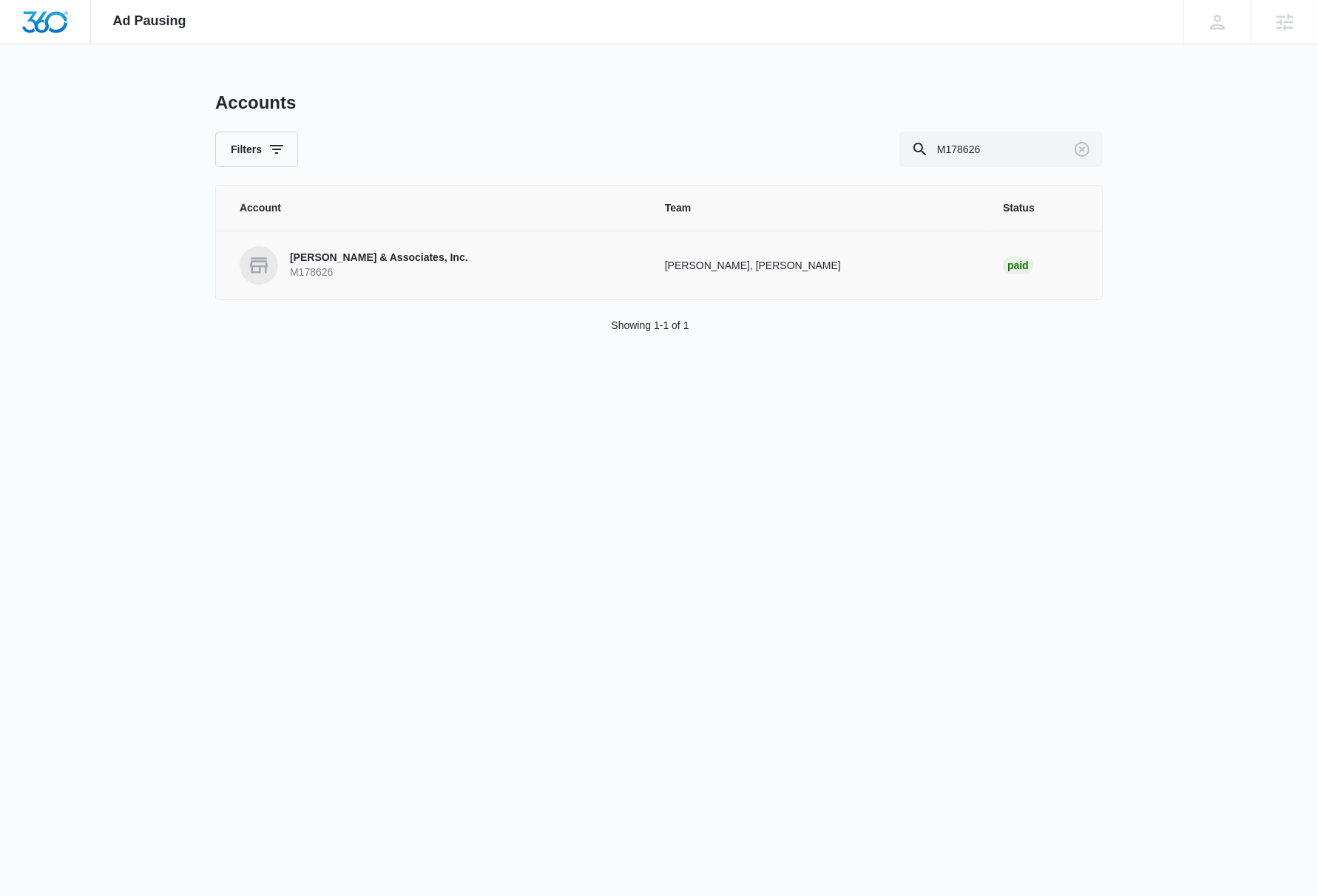
click at [382, 257] on p "[PERSON_NAME] & Associates, Inc." at bounding box center [379, 258] width 179 height 15
